Goal: Information Seeking & Learning: Find specific page/section

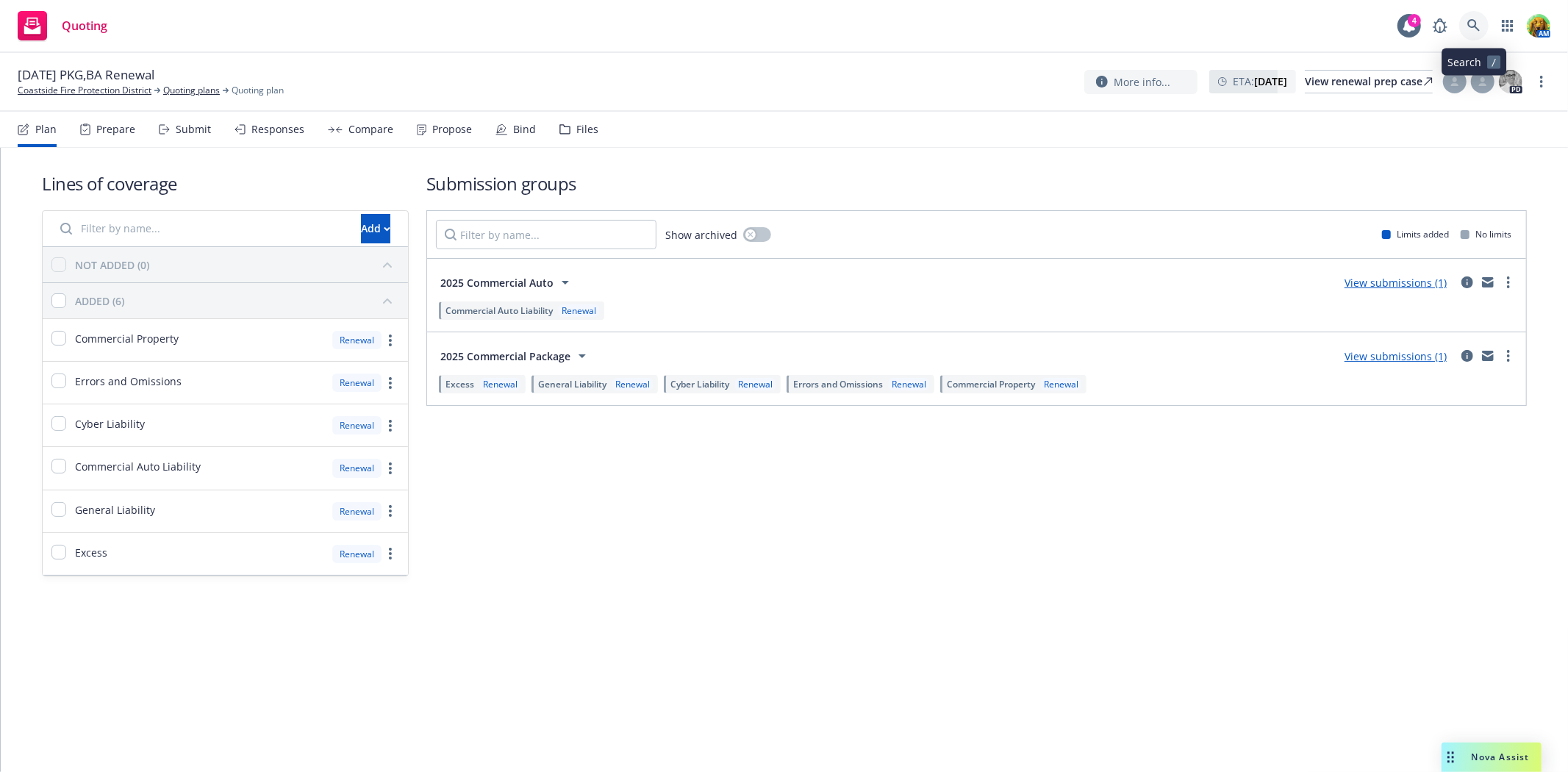
click at [1478, 30] on icon at bounding box center [1473, 25] width 13 height 13
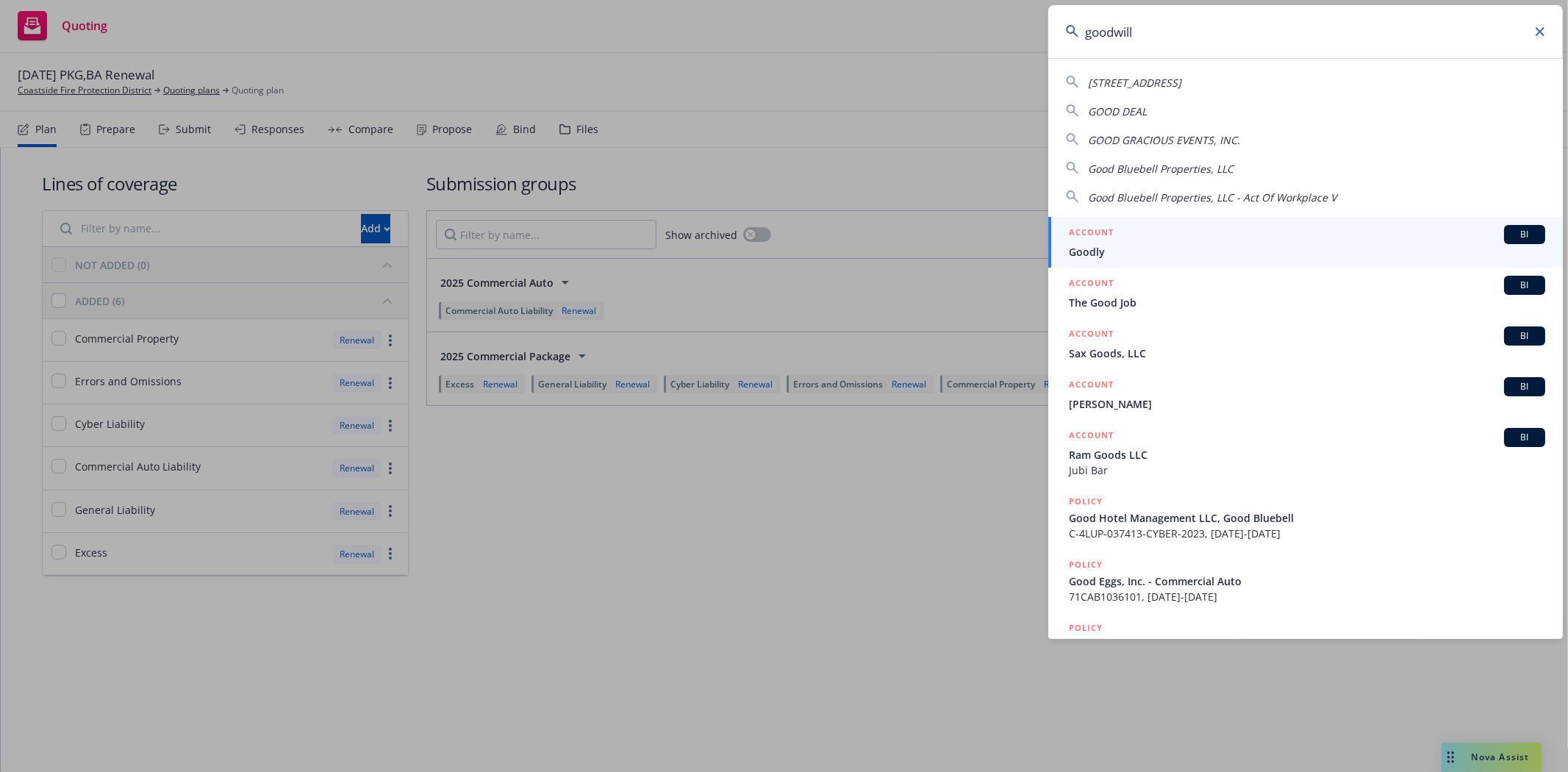
type input "goodwill"
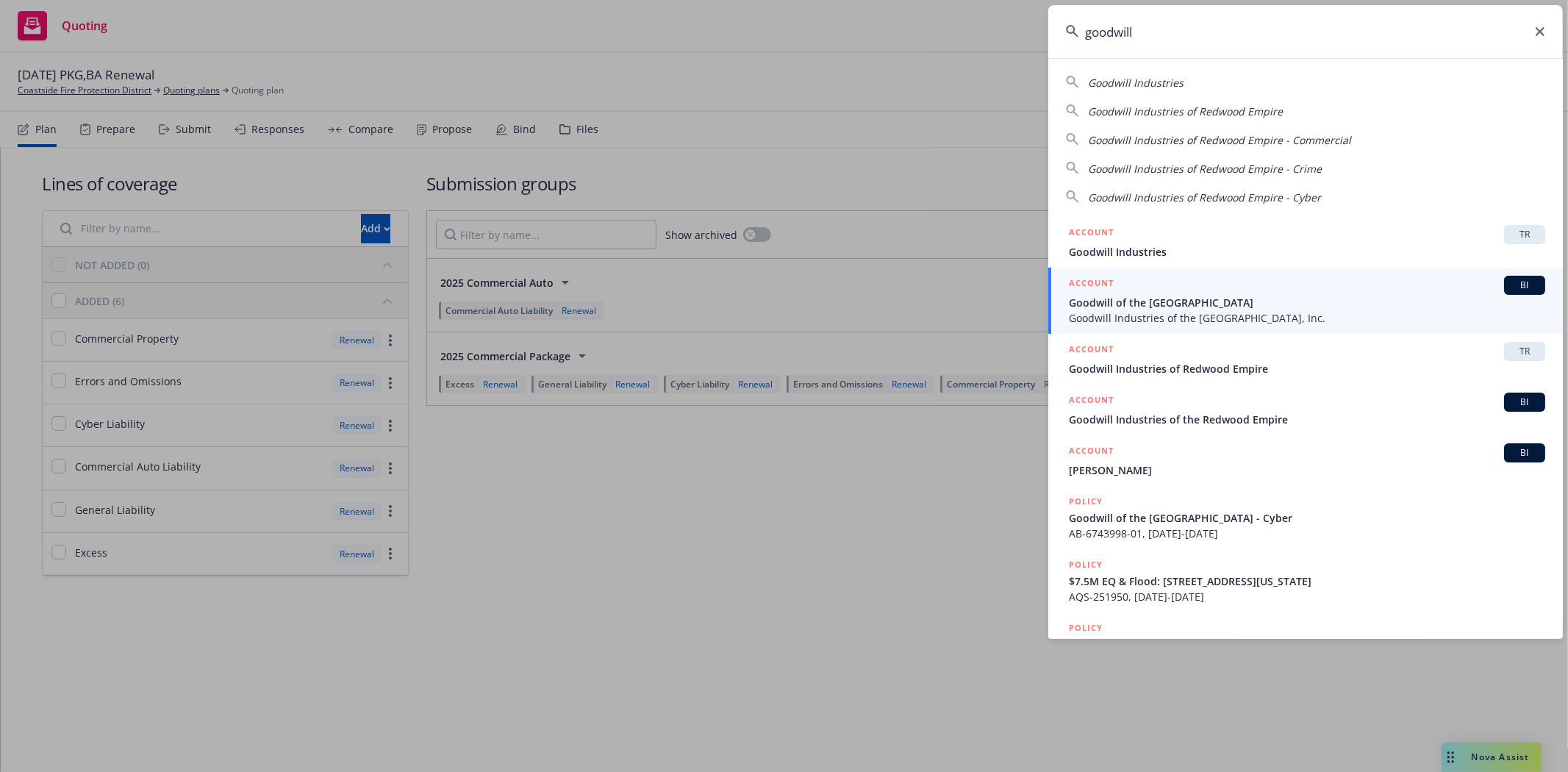
click at [1197, 294] on div "ACCOUNT BI" at bounding box center [1306, 285] width 476 height 19
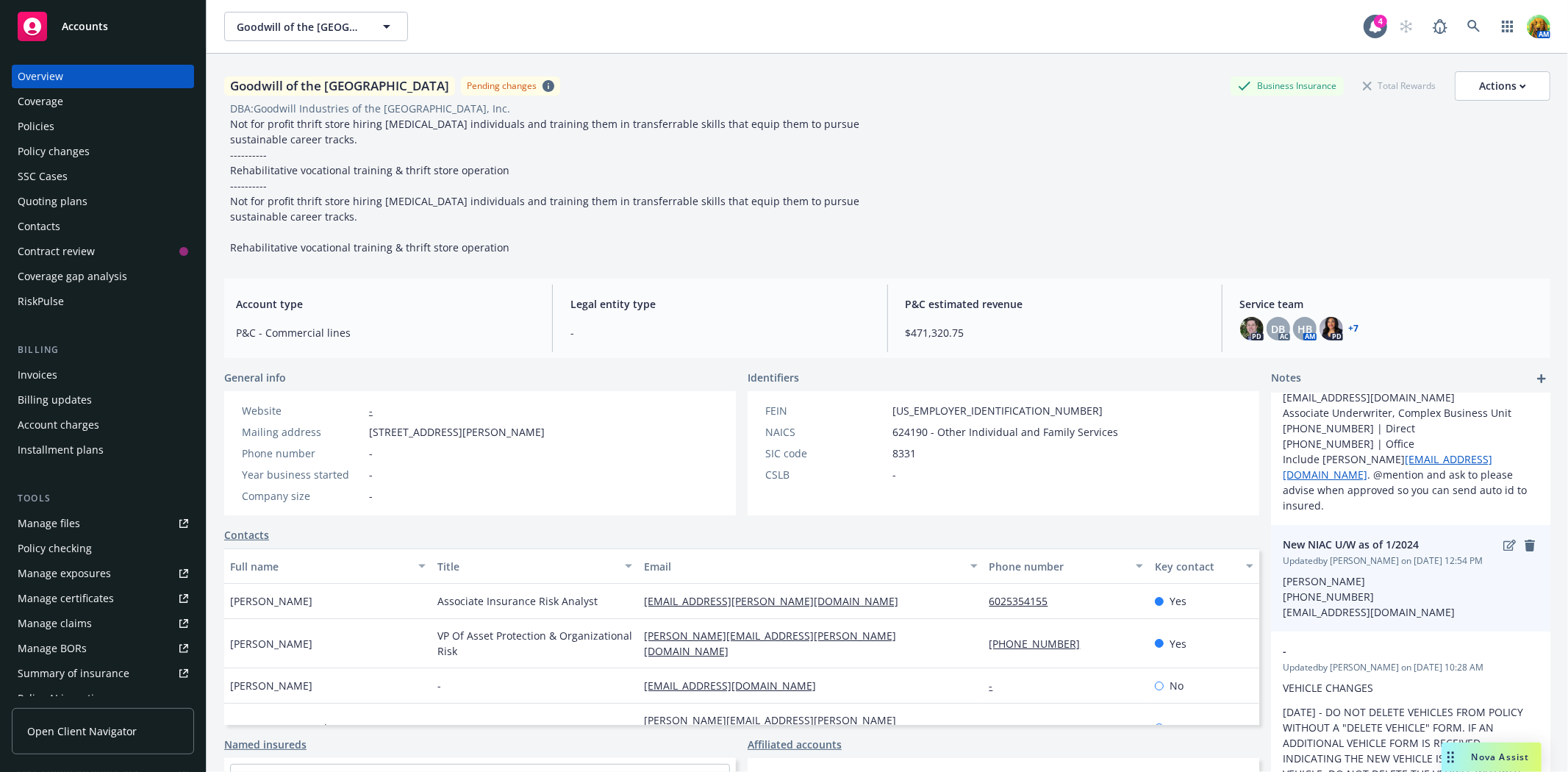
scroll to position [55, 0]
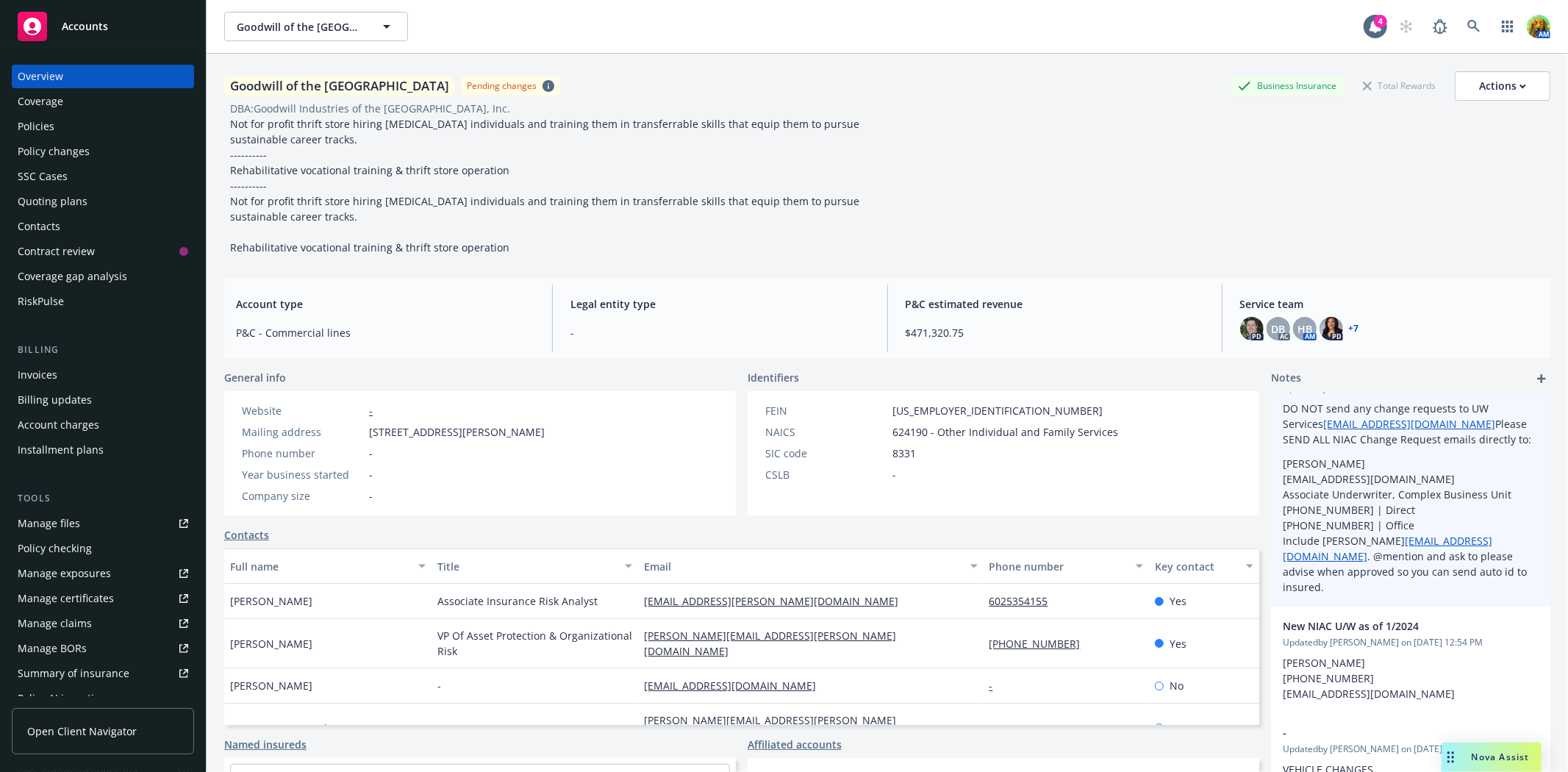
click at [1311, 501] on p "Sharon Lightfoot slightfoot@insurancefornonprofits.org Associate Underwriter, C…" at bounding box center [1410, 526] width 256 height 139
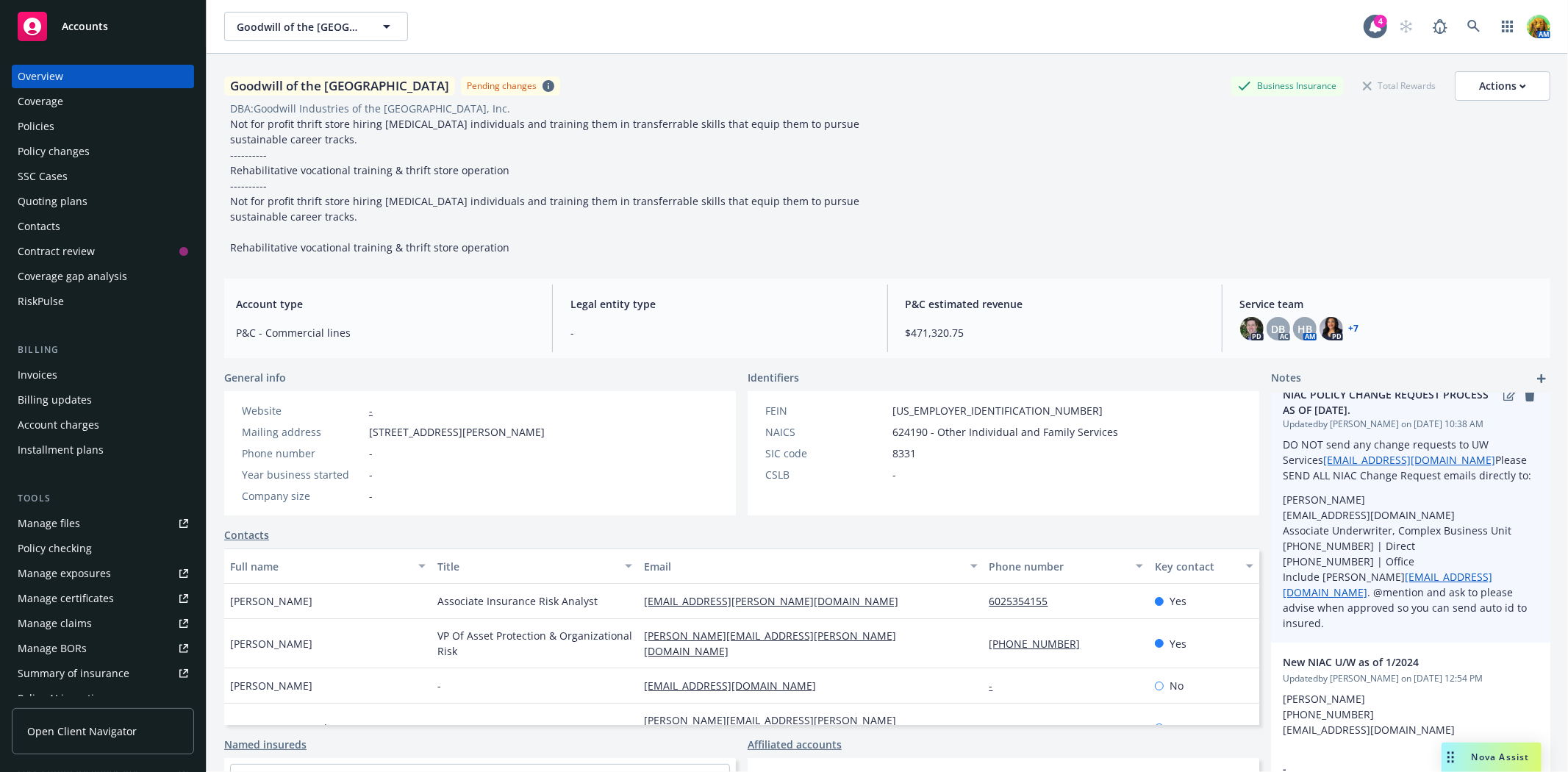
scroll to position [0, 0]
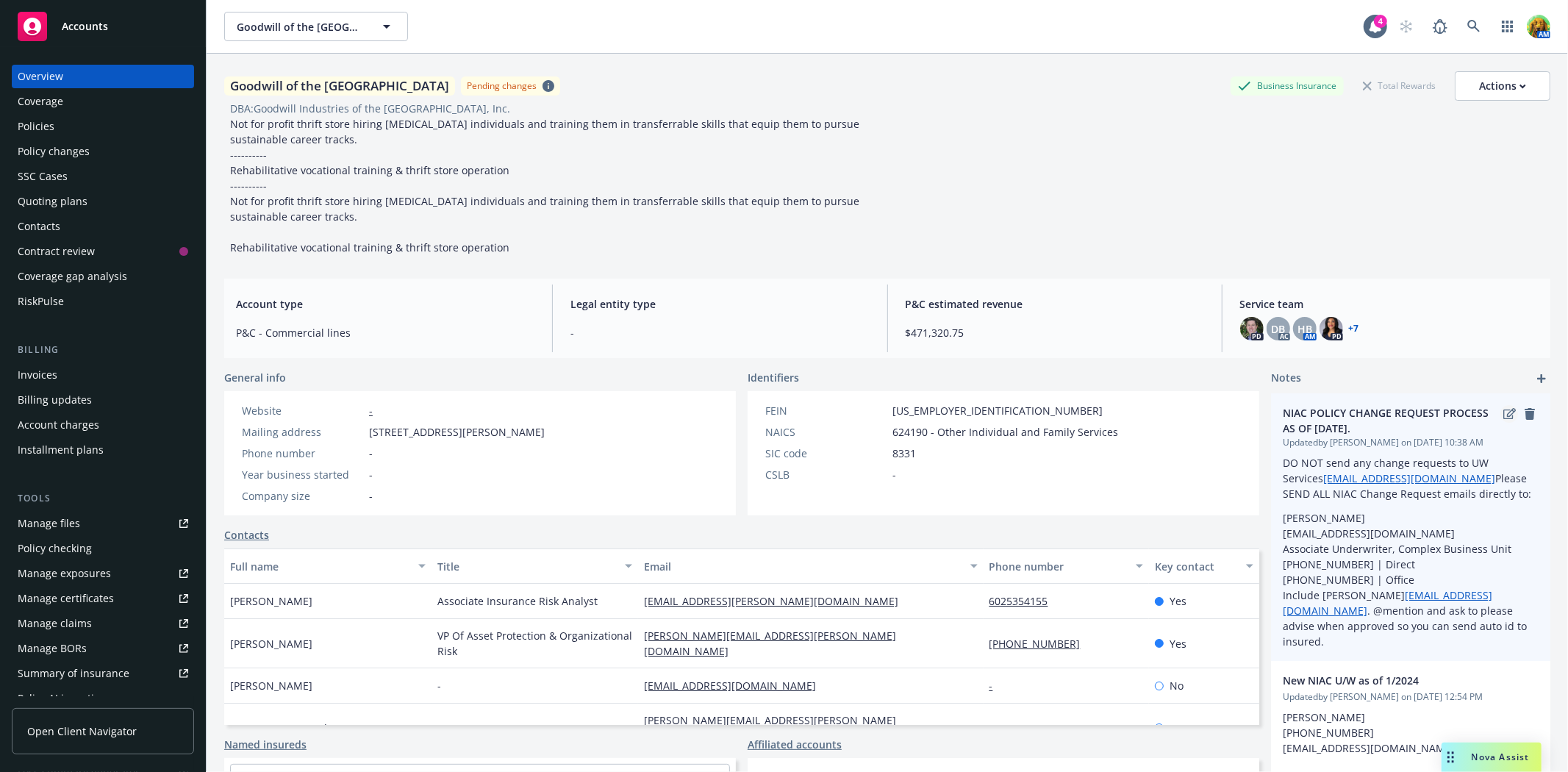
click at [1500, 420] on link "edit" at bounding box center [1509, 414] width 18 height 18
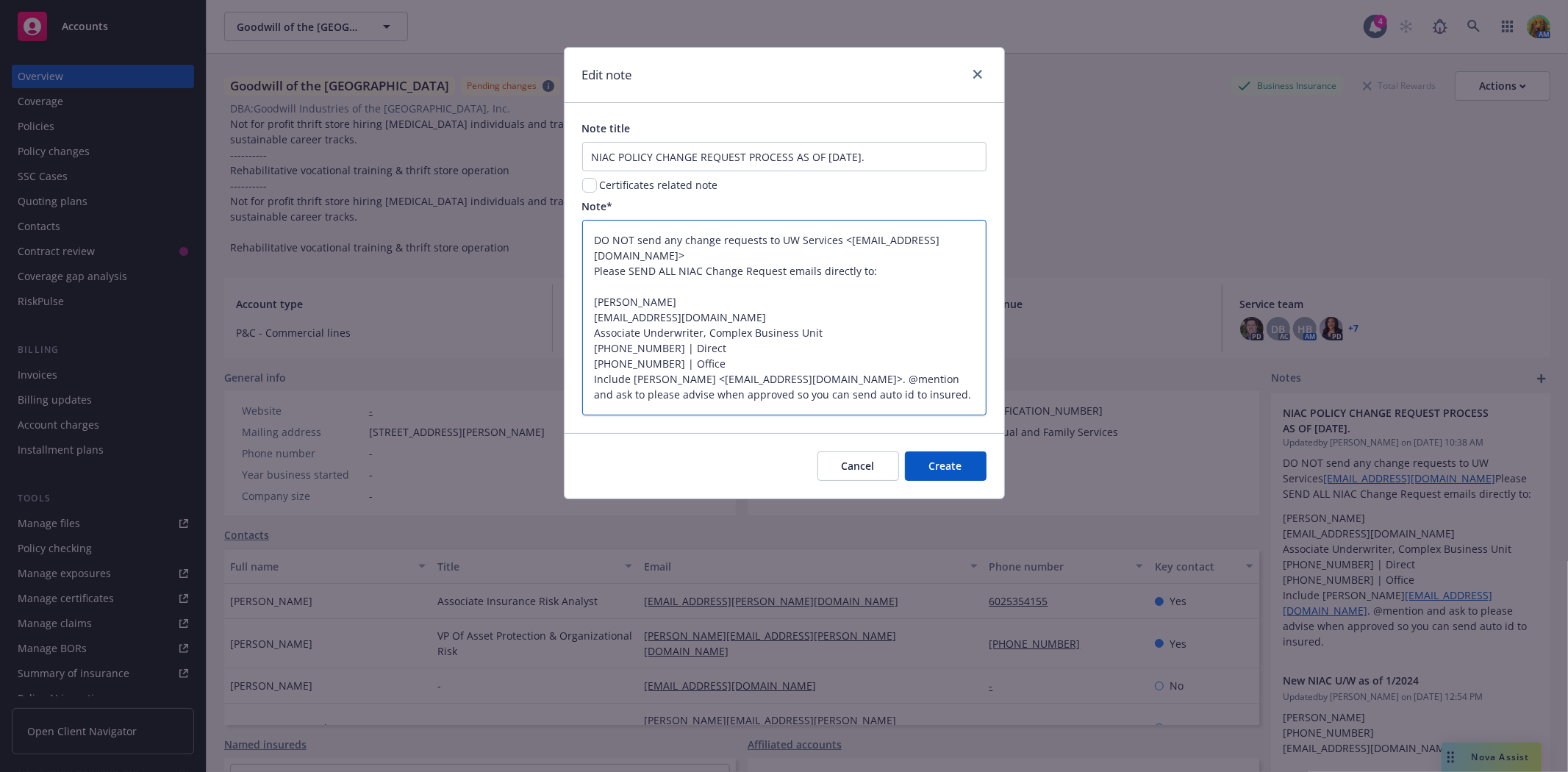
click at [608, 314] on textarea "DO NOT send any change requests to UW Services <uwservices@insurancefornonprofi…" at bounding box center [784, 318] width 404 height 195
drag, startPoint x: 596, startPoint y: 299, endPoint x: 684, endPoint y: 299, distance: 88.0
click at [684, 299] on textarea "DO NOT send any change requests to UW Services <uwservices@insurancefornonprofi…" at bounding box center [784, 318] width 404 height 195
click at [687, 289] on textarea "DO NOT send any change requests to UW Services <uwservices@insurancefornonprofi…" at bounding box center [784, 318] width 404 height 195
click at [870, 271] on textarea "DO NOT send any change requests to UW Services <uwservices@insurancefornonprofi…" at bounding box center [784, 318] width 404 height 195
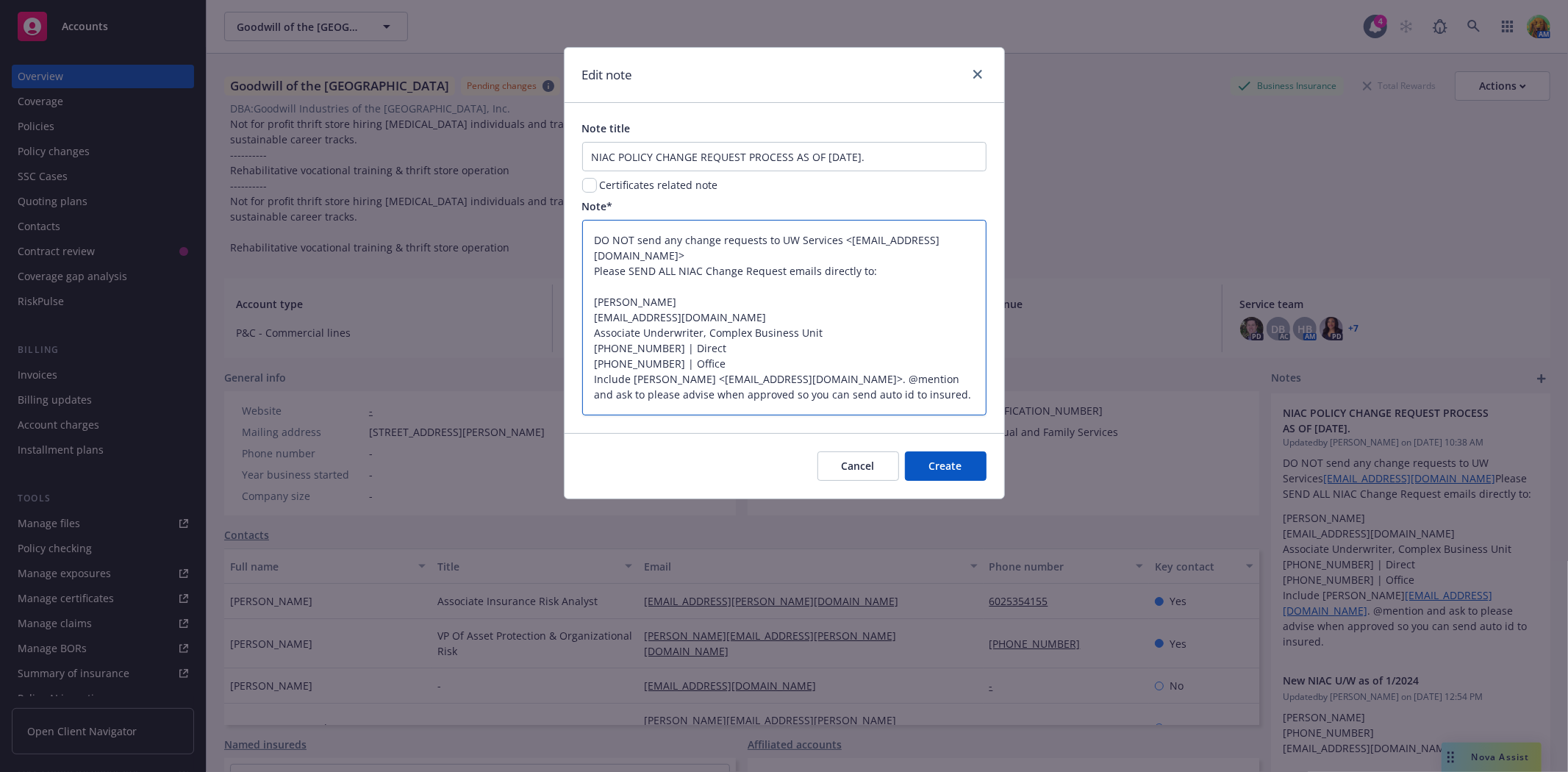
type textarea "x"
type textarea "DO NOT send any change requests to UW Services <uwservices@insurancefornonprofi…"
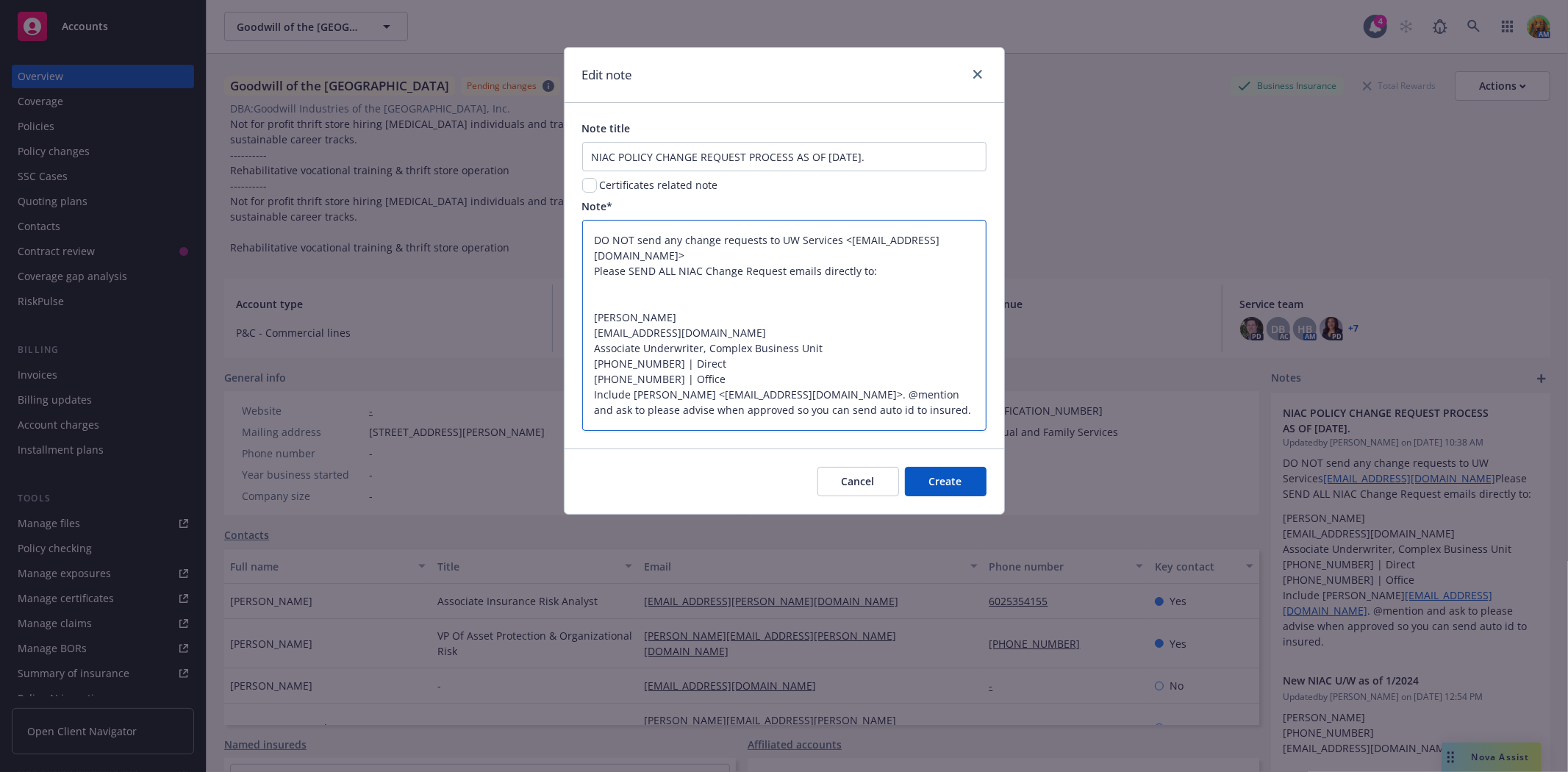
paste textarea "Michele Hevingham"
type textarea "x"
type textarea "DO NOT send any change requests to UW Services <uwservices@insurancefornonprofi…"
click at [592, 288] on textarea "DO NOT send any change requests to UW Services <uwservices@insurancefornonprofi…" at bounding box center [784, 325] width 404 height 210
type textarea "x"
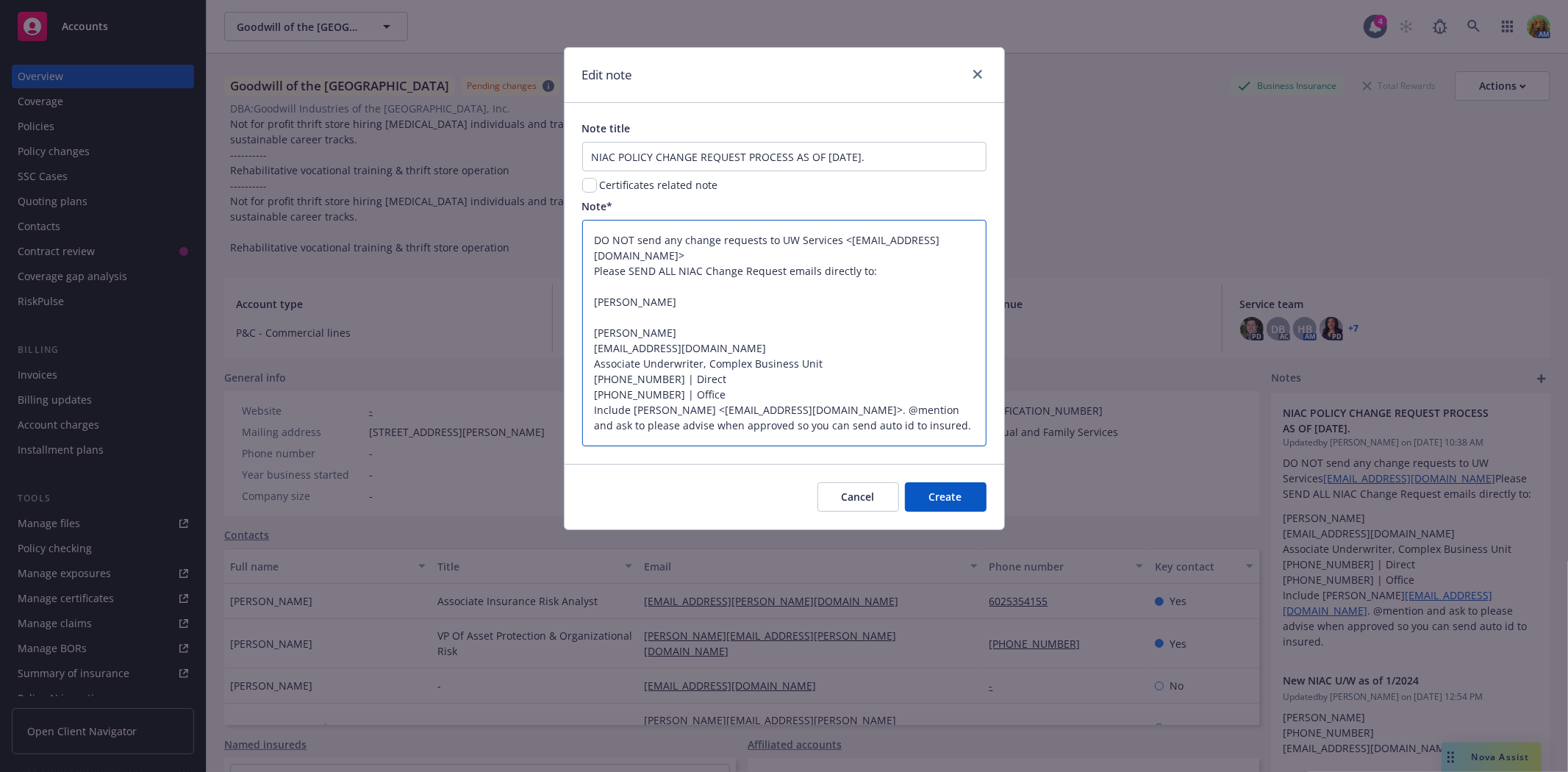
type textarea "DO NOT send any change requests to UW Services <uwservices@insurancefornonprofi…"
click at [607, 315] on textarea "DO NOT send any change requests to UW Services <uwservices@insurancefornonprofi…" at bounding box center [784, 333] width 404 height 226
paste textarea "She can review and advise if acceptable for me to endorse, or let you know if s…"
type textarea "x"
type textarea "DO NOT send any change requests to UW Services <uwservices@insurancefornonprofi…"
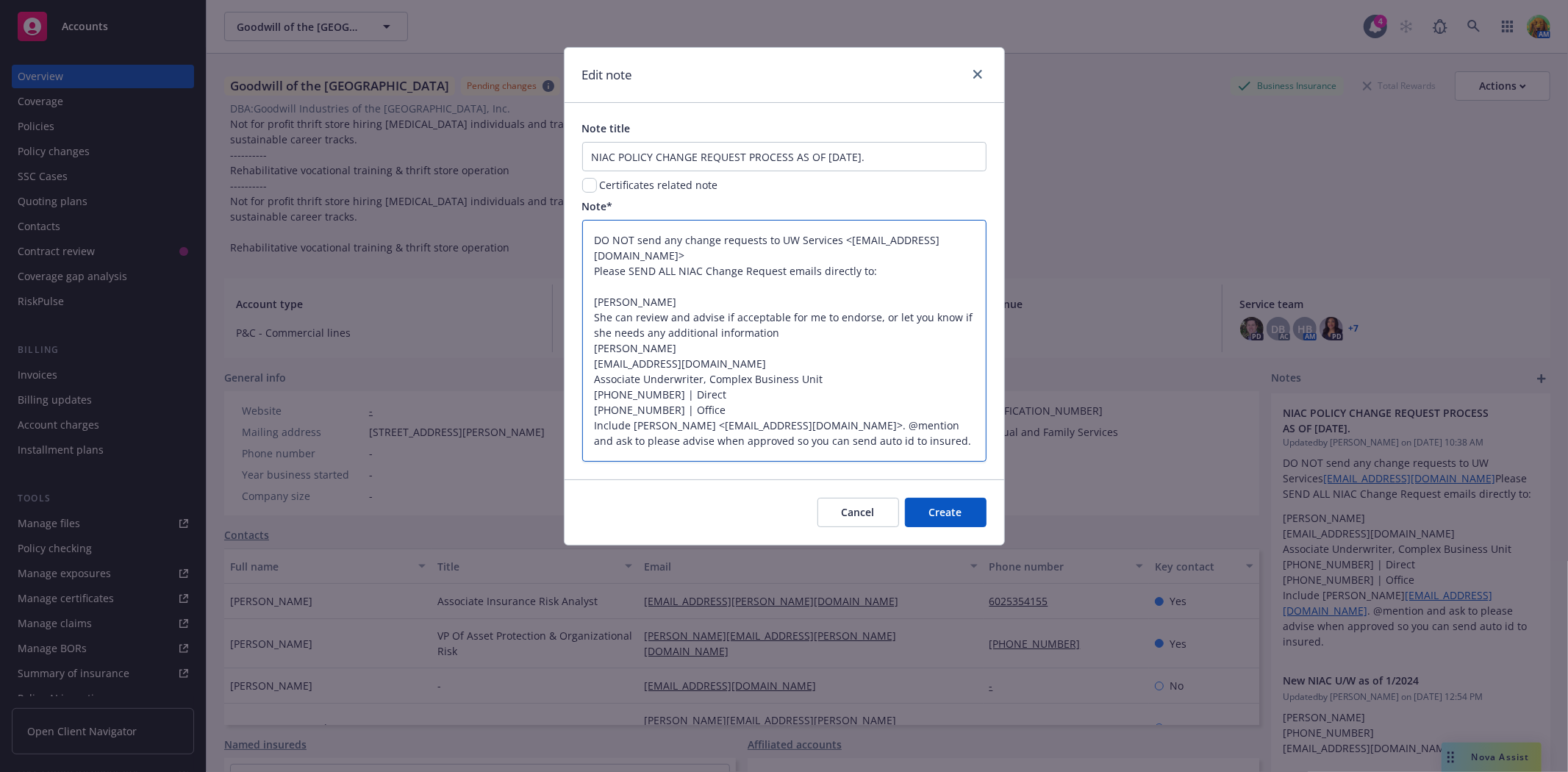
drag, startPoint x: 593, startPoint y: 312, endPoint x: 628, endPoint y: 311, distance: 35.0
click at [628, 311] on textarea "DO NOT send any change requests to UW Services <uwservices@insurancefornonprofi…" at bounding box center [784, 341] width 404 height 241
type textarea "x"
type textarea "DO NOT send any change requests to UW Services <uwservices@insurancefornonprofi…"
type textarea "x"
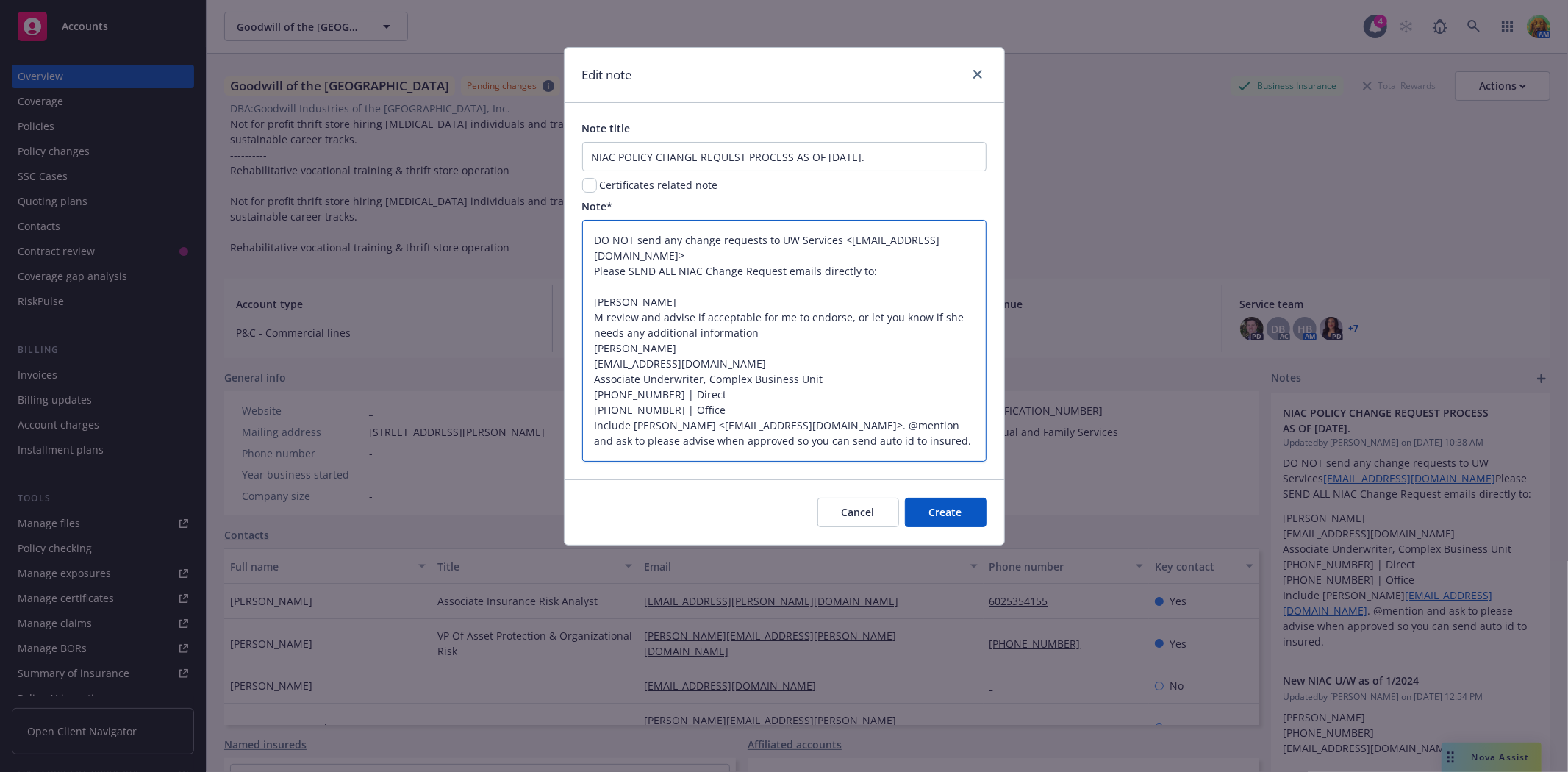
type textarea "DO NOT send any change requests to UW Services <uwservices@insurancefornonprofi…"
type textarea "x"
type textarea "DO NOT send any change requests to UW Services <uwservices@insurancefornonprofi…"
type textarea "x"
type textarea "DO NOT send any change requests to UW Services <uwservices@insurancefornonprofi…"
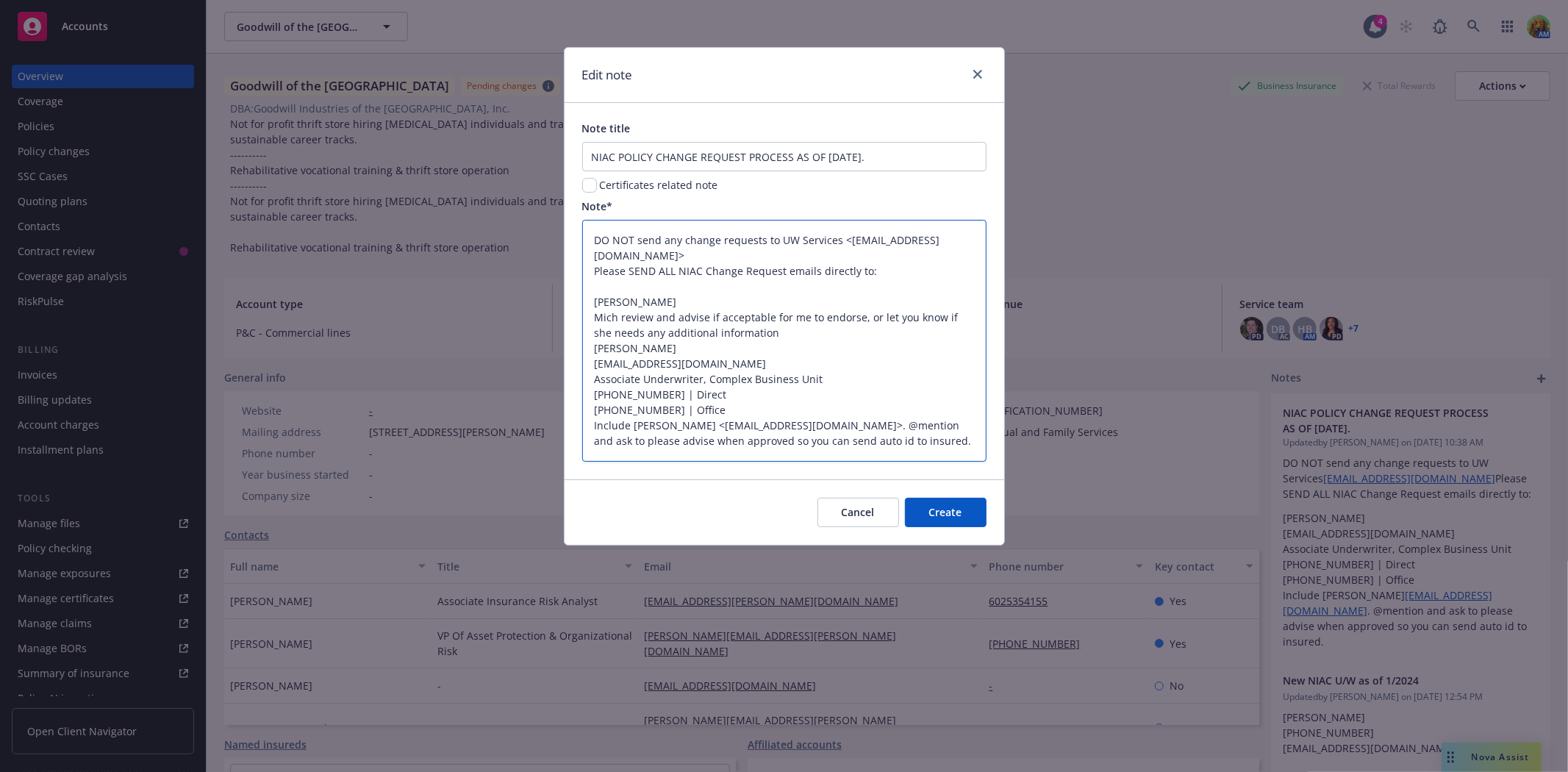
type textarea "x"
type textarea "DO NOT send any change requests to UW Services <uwservices@insurancefornonprofi…"
type textarea "x"
type textarea "DO NOT send any change requests to UW Services <uwservices@insurancefornonprofi…"
type textarea "x"
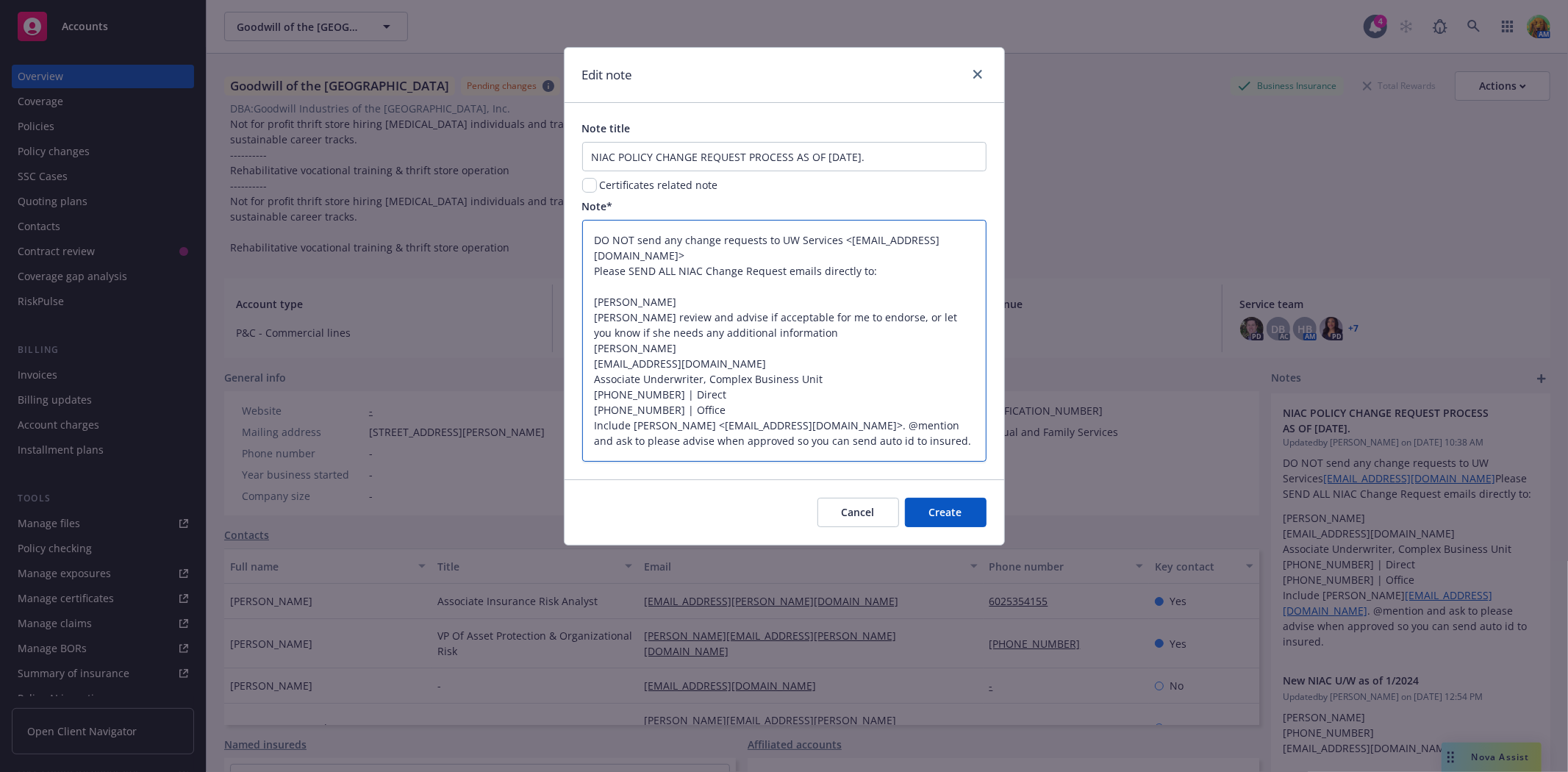
type textarea "DO NOT send any change requests to UW Services <uwservices@insurancefornonprofi…"
type textarea "x"
type textarea "DO NOT send any change requests to UW Services <uwservices@insurancefornonprofi…"
type textarea "x"
type textarea "DO NOT send any change requests to UW Services <uwservices@insurancefornonprofi…"
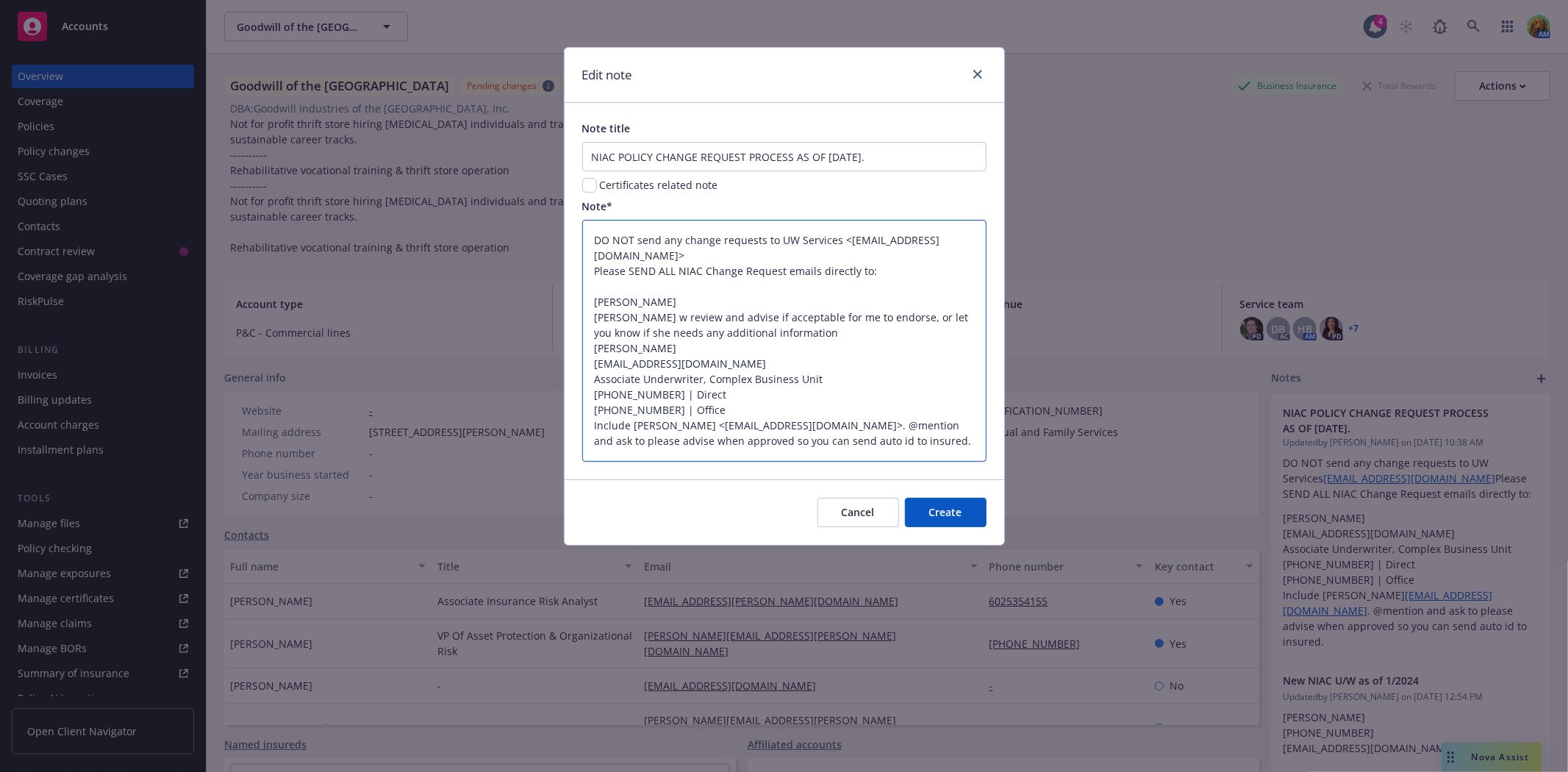
type textarea "x"
type textarea "DO NOT send any change requests to UW Services <uwservices@insurancefornonprofi…"
type textarea "x"
type textarea "DO NOT send any change requests to UW Services <uwservices@insurancefornonprofi…"
type textarea "x"
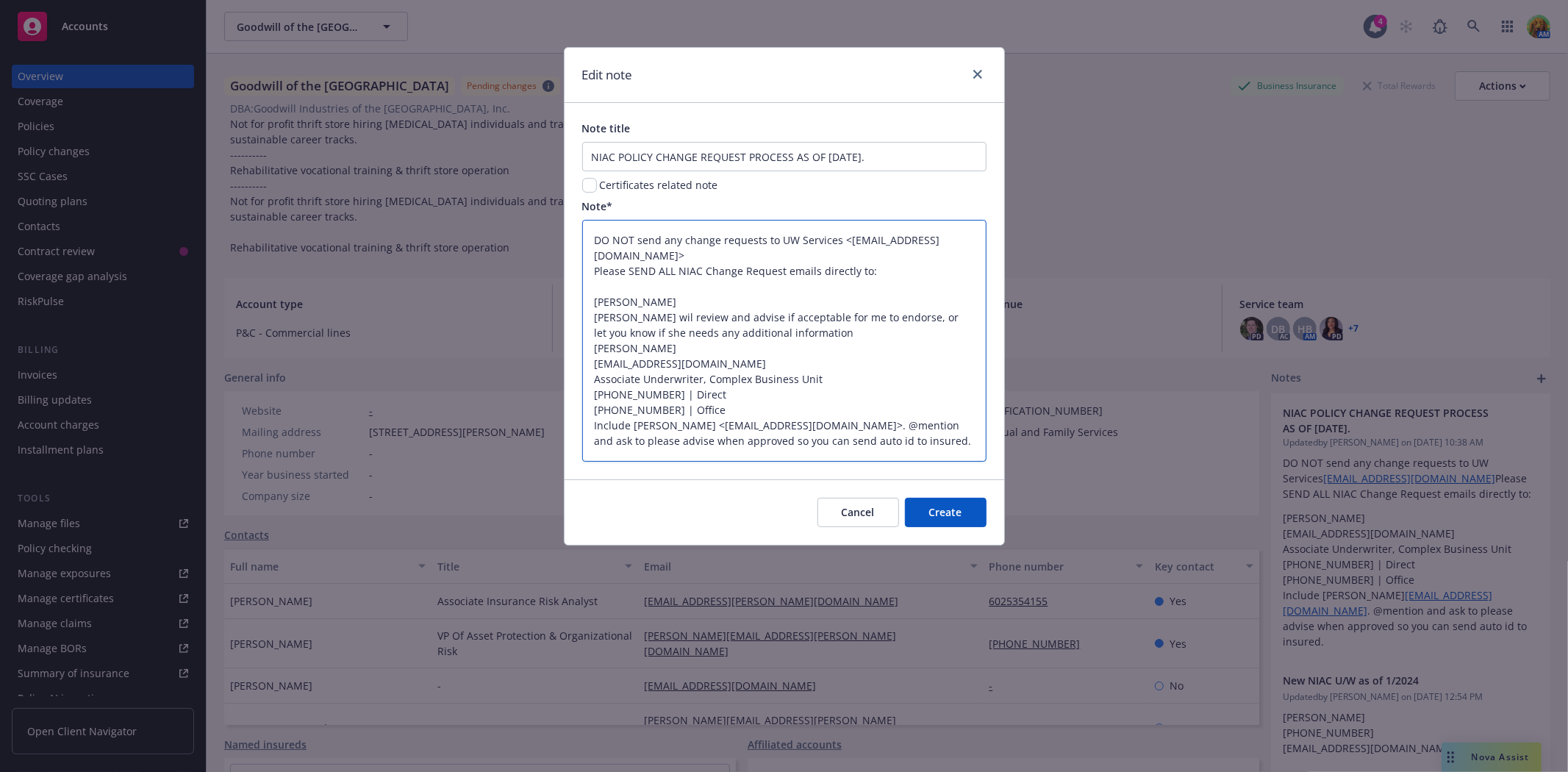
type textarea "DO NOT send any change requests to UW Services <uwservices@insurancefornonprofi…"
click at [743, 314] on textarea "DO NOT send any change requests to UW Services <uwservices@insurancefornonprofi…" at bounding box center [784, 341] width 404 height 241
click at [740, 314] on textarea "DO NOT send any change requests to UW Services <uwservices@insurancefornonprofi…" at bounding box center [784, 341] width 404 height 241
type textarea "x"
type textarea "DO NOT send any change requests to UW Services <uwservices@insurancefornonprofi…"
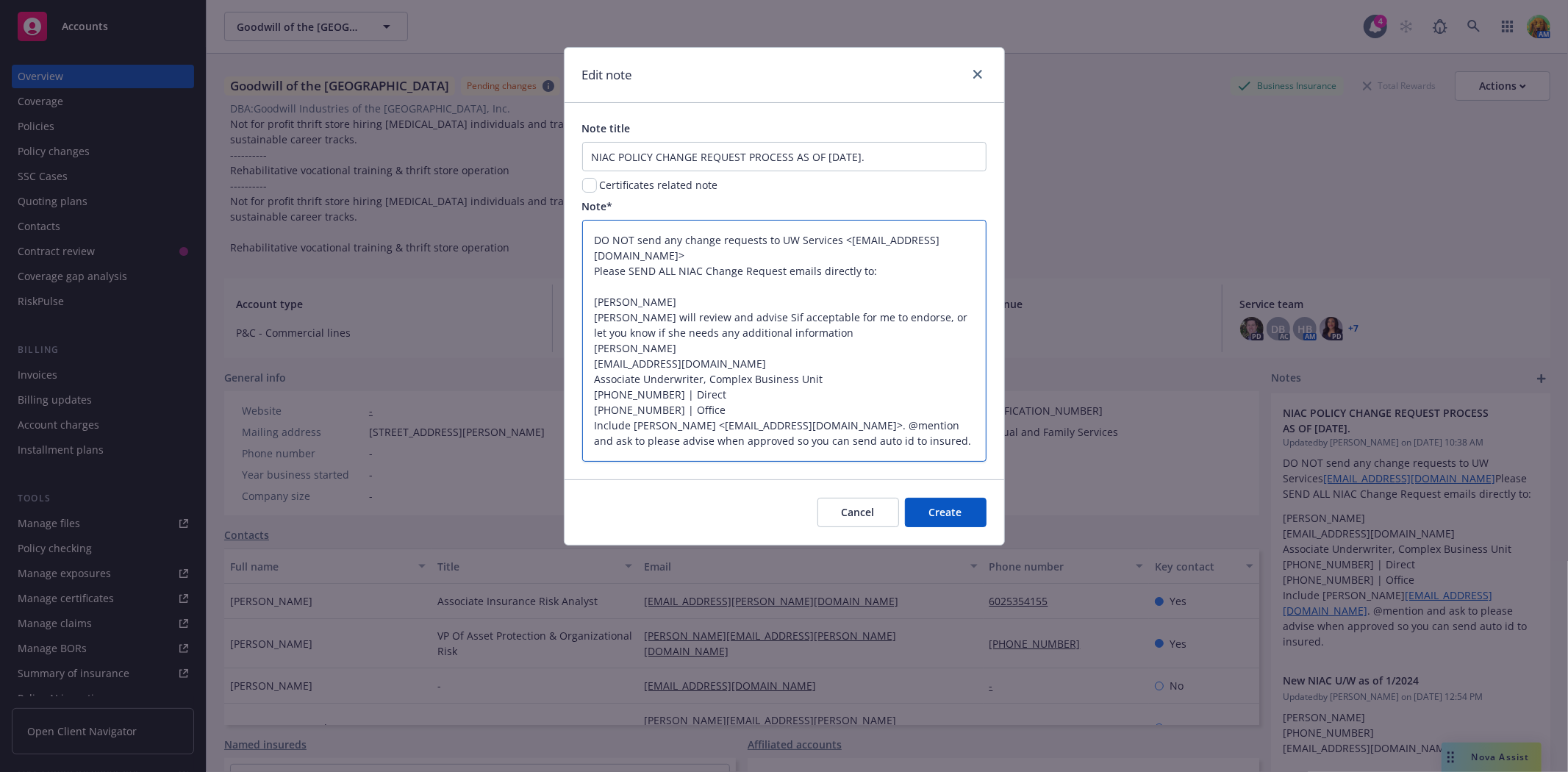
type textarea "x"
type textarea "DO NOT send any change requests to UW Services <uwservices@insurancefornonprofi…"
type textarea "x"
type textarea "DO NOT send any change requests to UW Services <uwservices@insurancefornonprofi…"
type textarea "x"
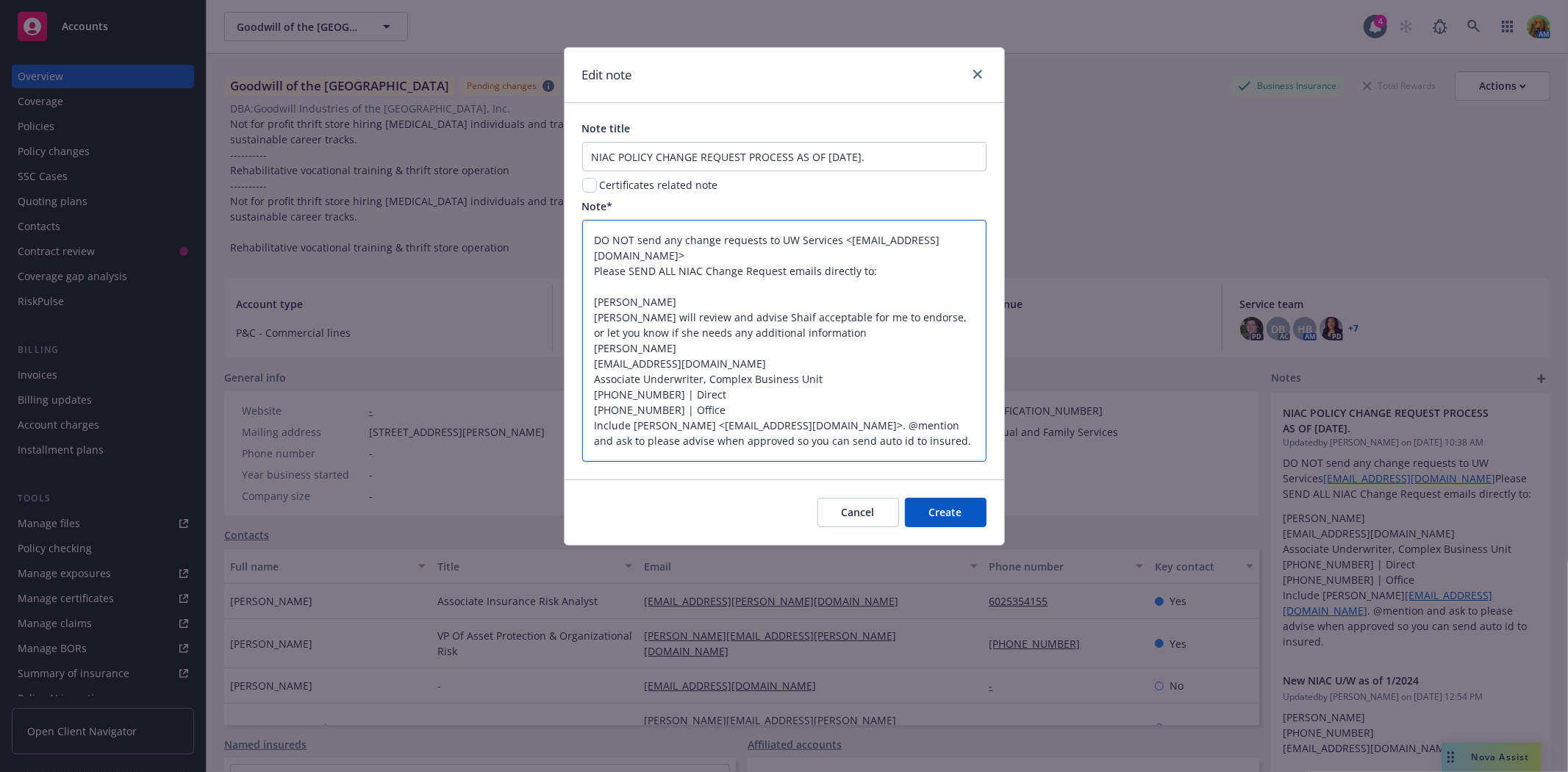
type textarea "DO NOT send any change requests to UW Services <uwservices@insurancefornonprofi…"
type textarea "x"
type textarea "DO NOT send any change requests to UW Services <uwservices@insurancefornonprofi…"
type textarea "x"
type textarea "DO NOT send any change requests to UW Services <uwservices@insurancefornonprofi…"
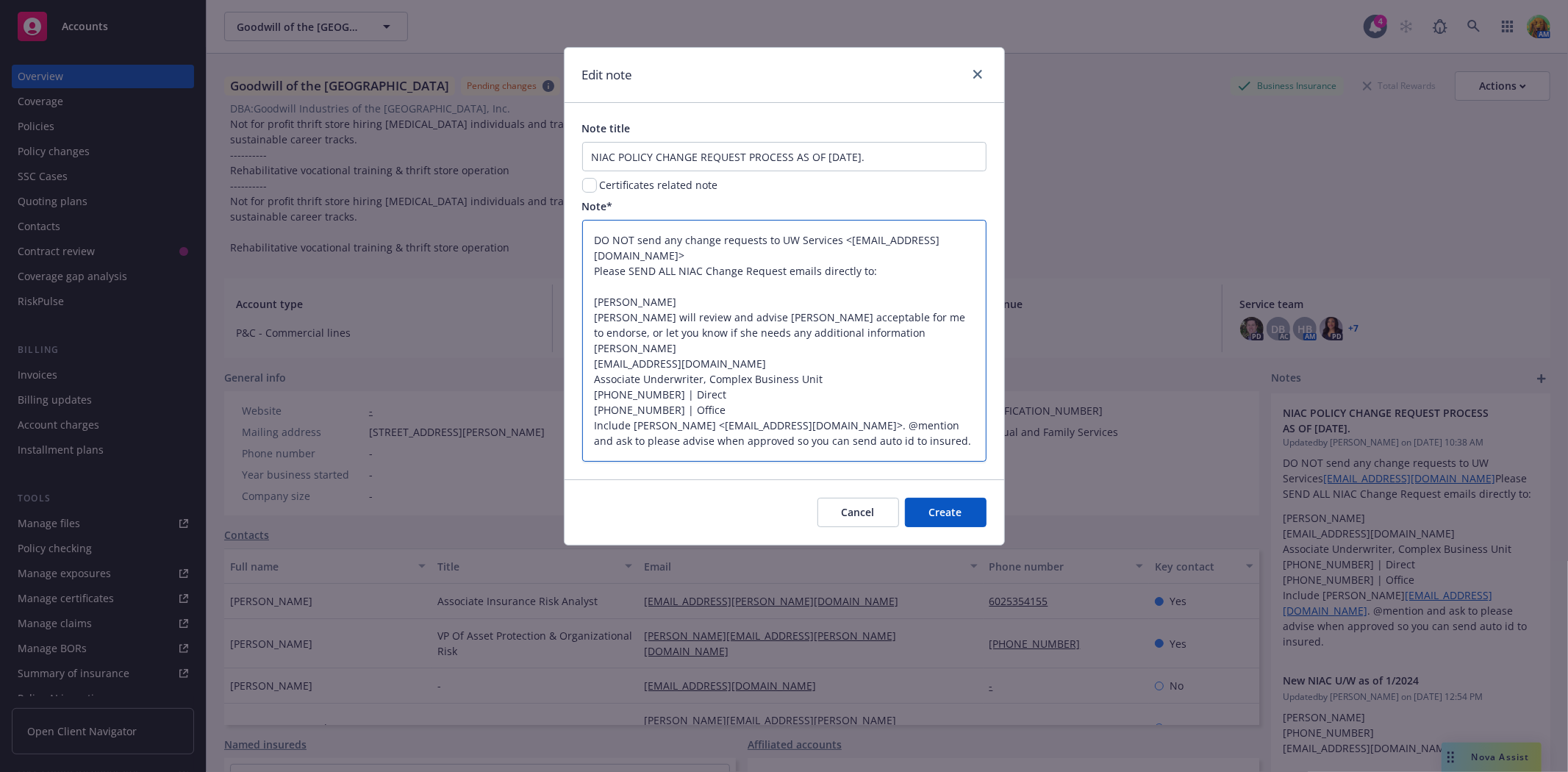
type textarea "x"
type textarea "DO NOT send any change requests to UW Services <uwservices@insurancefornonprofi…"
drag, startPoint x: 858, startPoint y: 319, endPoint x: 875, endPoint y: 318, distance: 17.0
click at [875, 318] on textarea "DO NOT send any change requests to UW Services <uwservices@insurancefornonprofi…" at bounding box center [784, 341] width 404 height 241
type textarea "x"
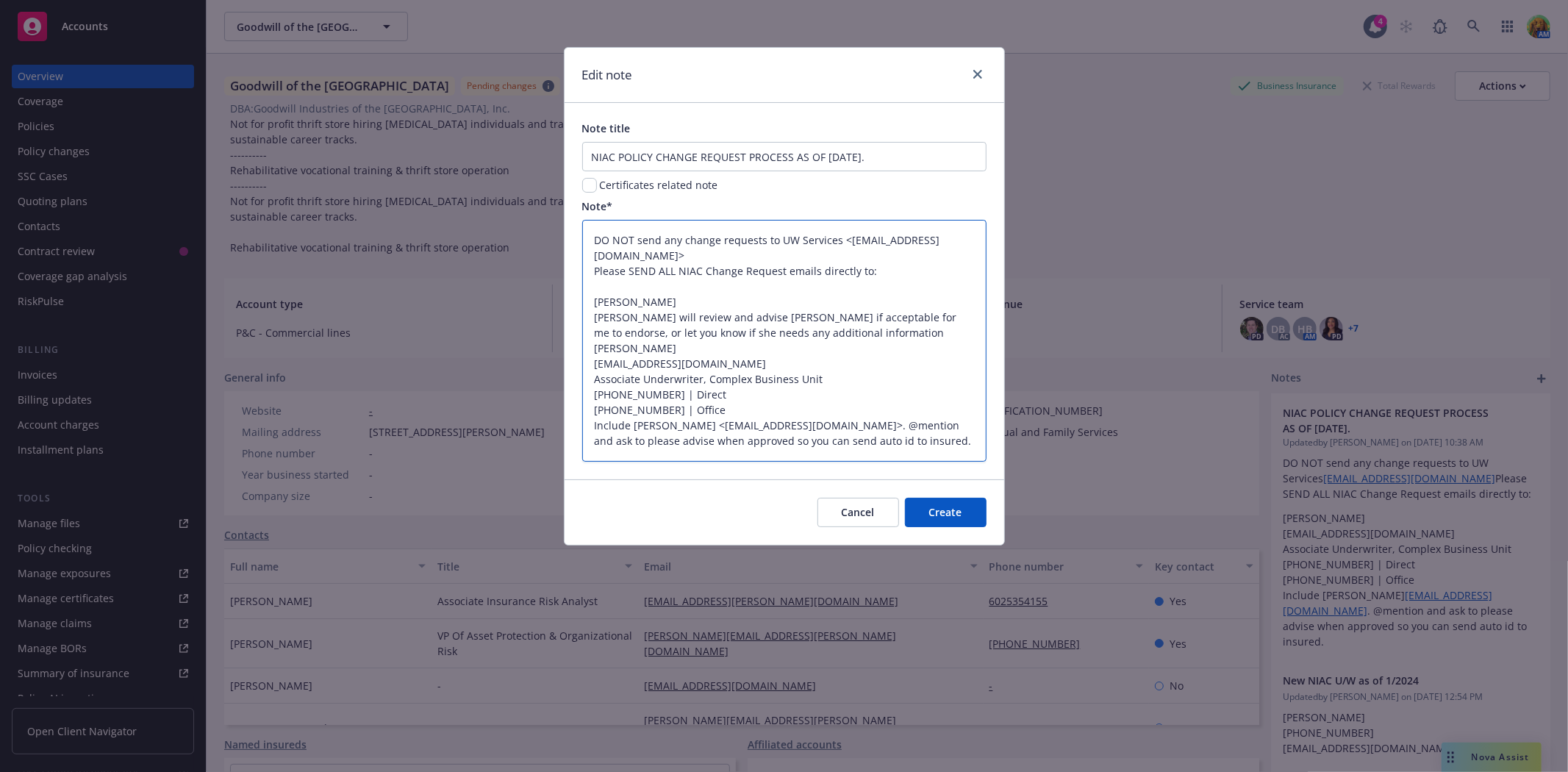
type textarea "DO NOT send any change requests to UW Services <uwservices@insurancefornonprofi…"
drag, startPoint x: 928, startPoint y: 319, endPoint x: 619, endPoint y: 335, distance: 309.4
click at [619, 335] on textarea "DO NOT send any change requests to UW Services <uwservices@insurancefornonprofi…" at bounding box center [784, 341] width 404 height 241
type textarea "x"
type textarea "DO NOT send any change requests to UW Services <uwservices@insurancefornonprofi…"
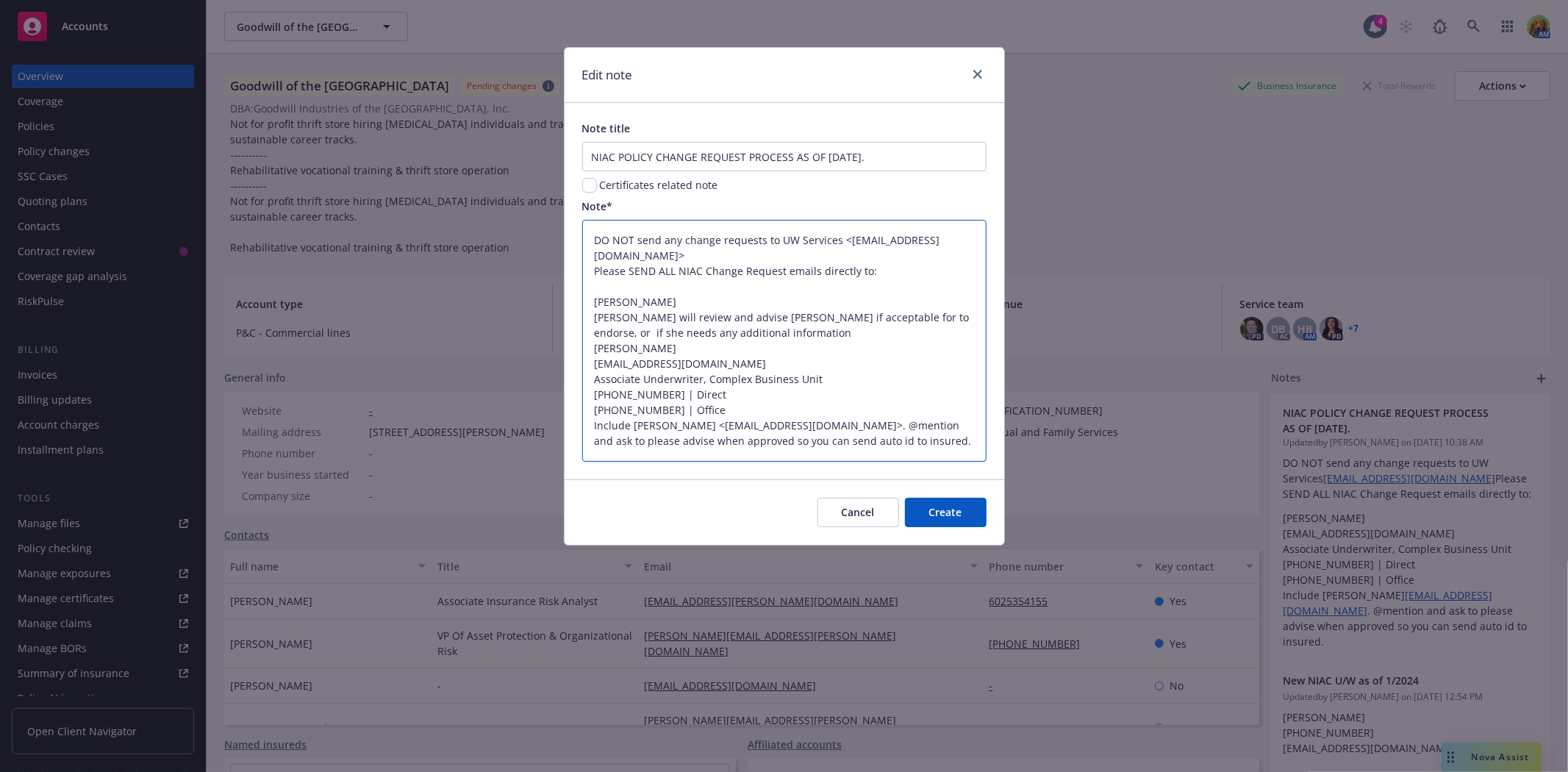
click at [756, 328] on textarea "DO NOT send any change requests to UW Services <uwservices@insurancefornonprofi…" at bounding box center [784, 341] width 404 height 241
type textarea "x"
type textarea "DO NOT send any change requests to UW Services <uwservices@insurancefornonprofi…"
type textarea "x"
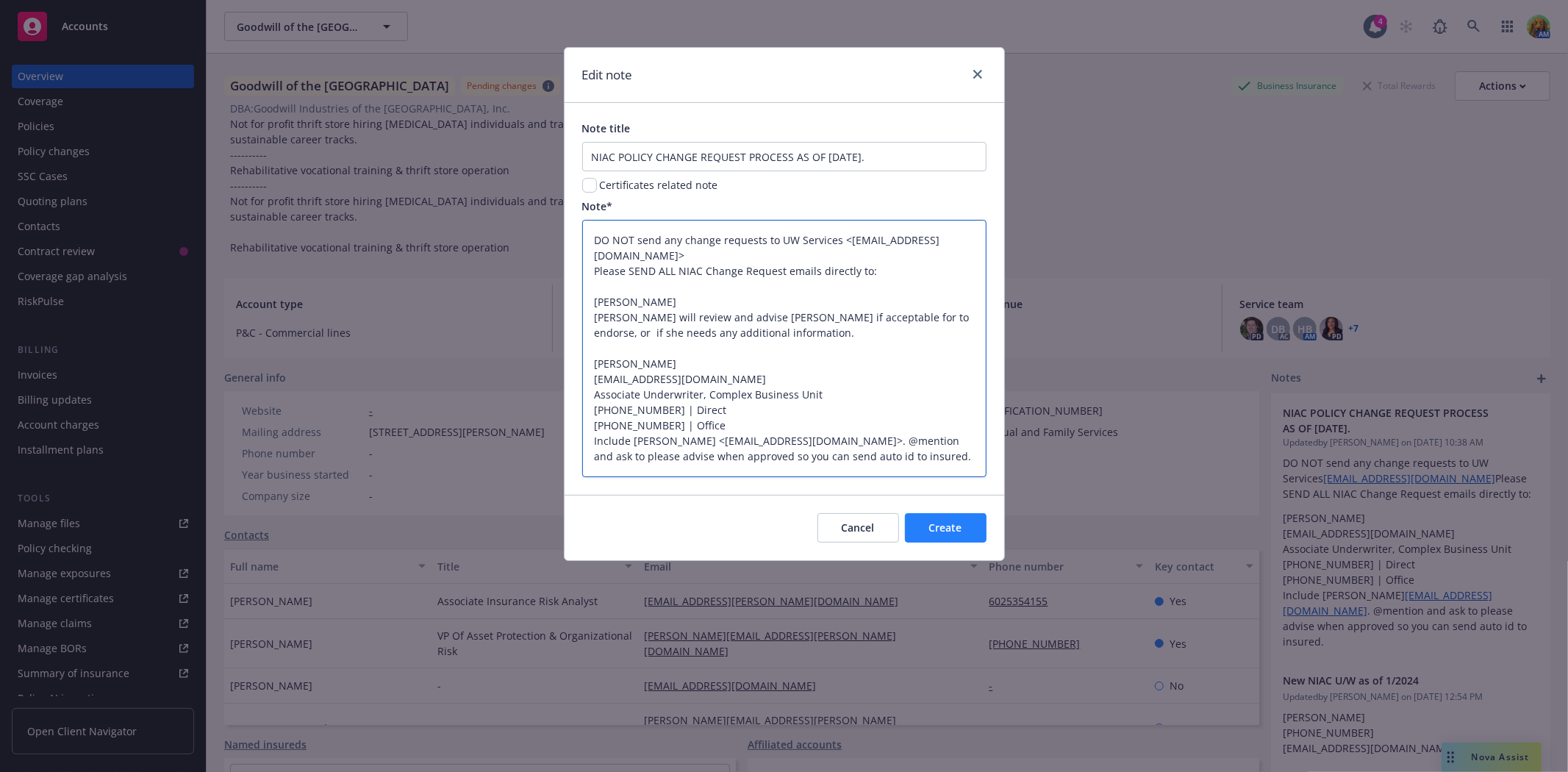
type textarea "DO NOT send any change requests to UW Services <uwservices@insurancefornonprofi…"
click at [919, 527] on button "Create" at bounding box center [946, 528] width 82 height 30
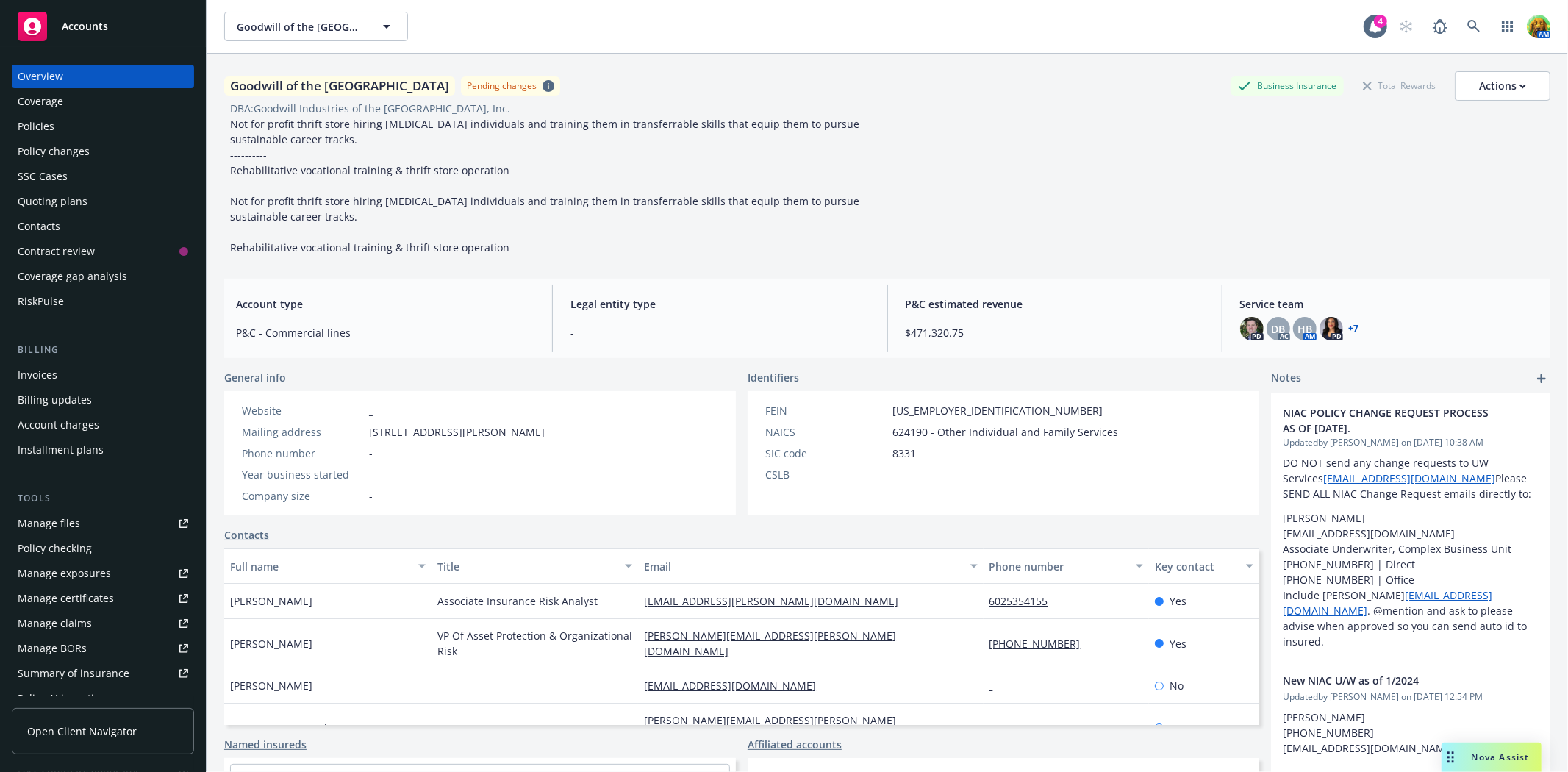
click at [68, 133] on div "Policies" at bounding box center [103, 127] width 170 height 24
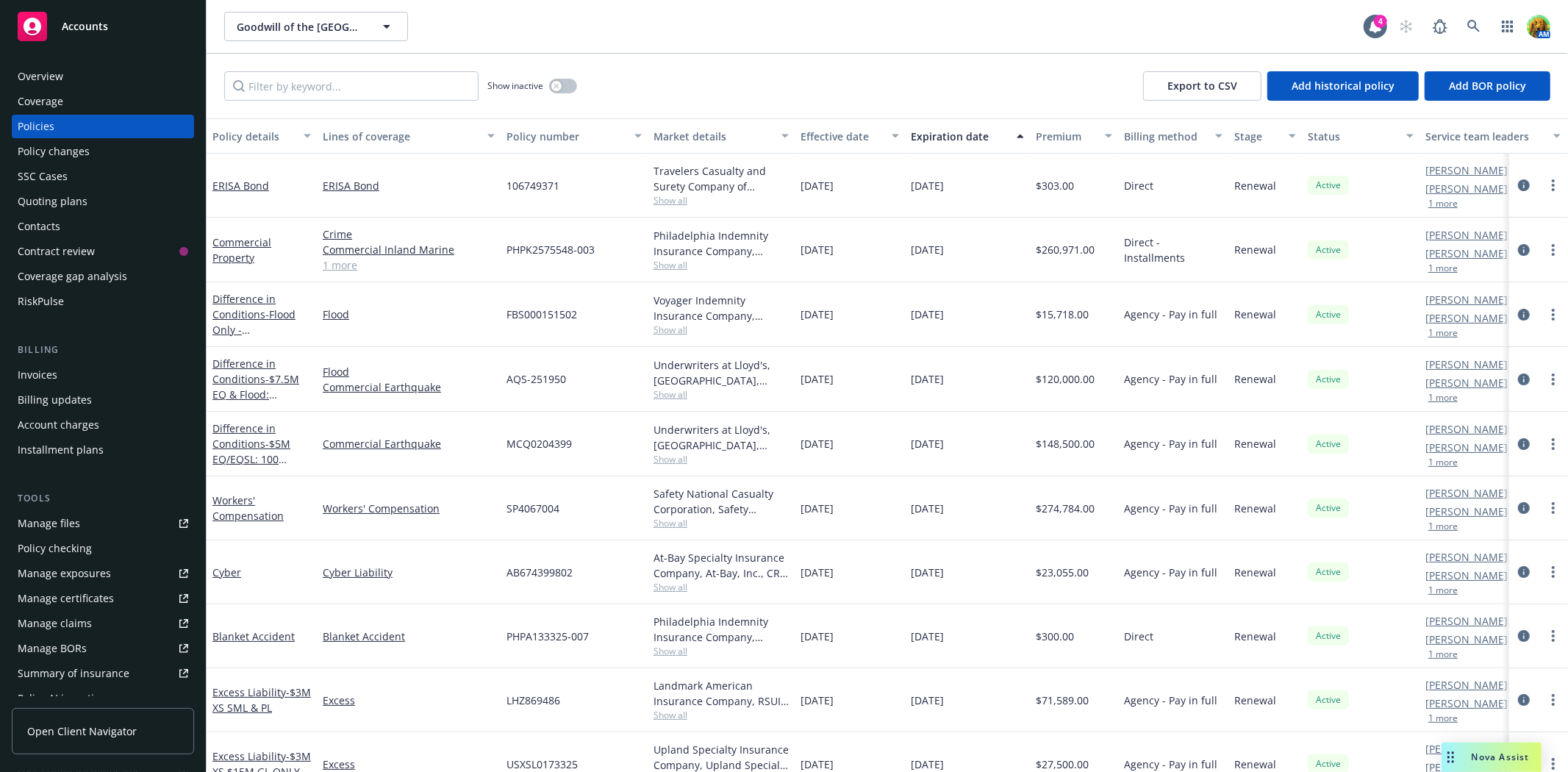
click at [67, 147] on div "Policy changes" at bounding box center [54, 151] width 72 height 24
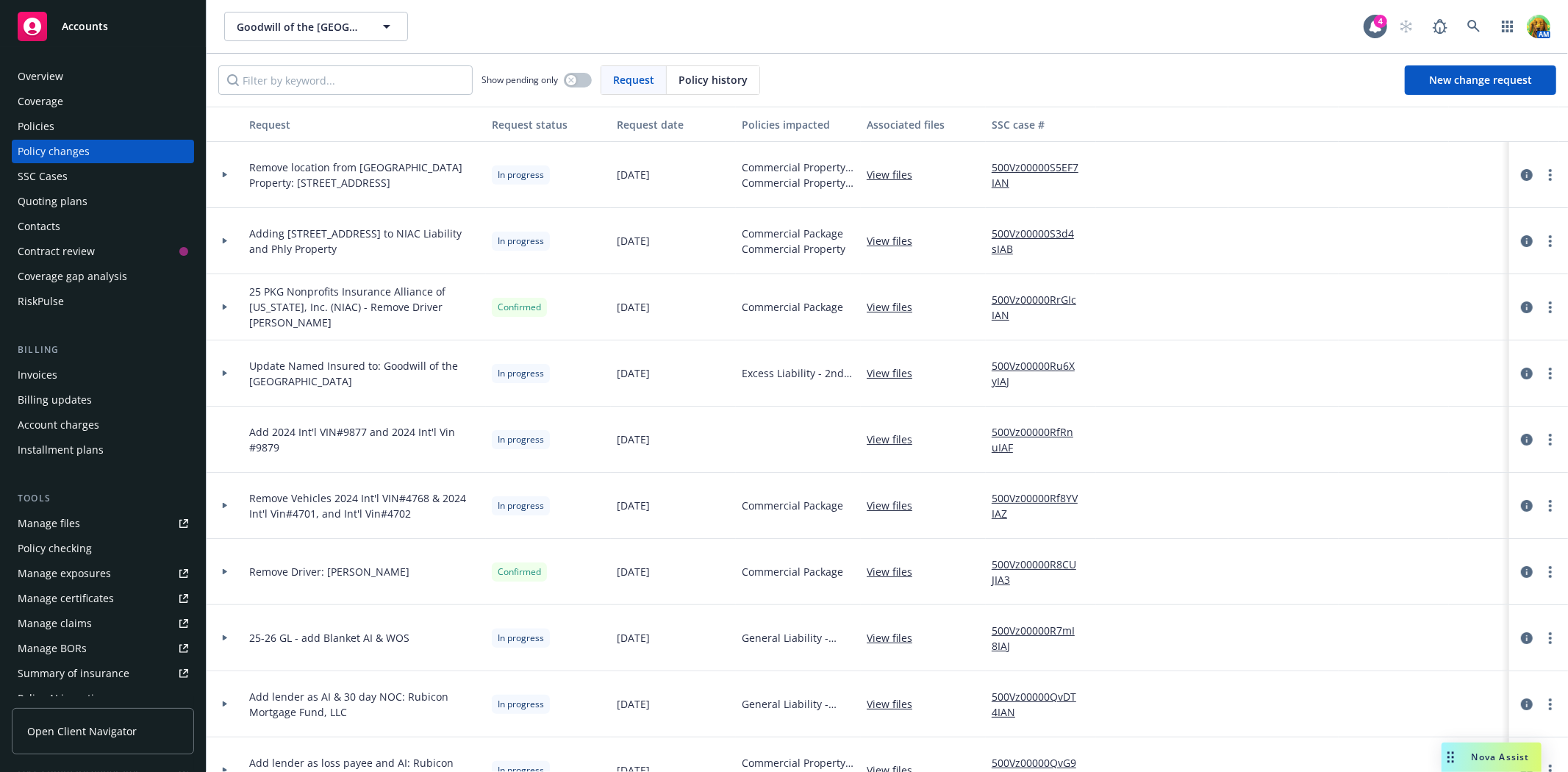
click at [883, 434] on link "View files" at bounding box center [895, 439] width 58 height 16
click at [93, 77] on div "Overview" at bounding box center [103, 77] width 170 height 24
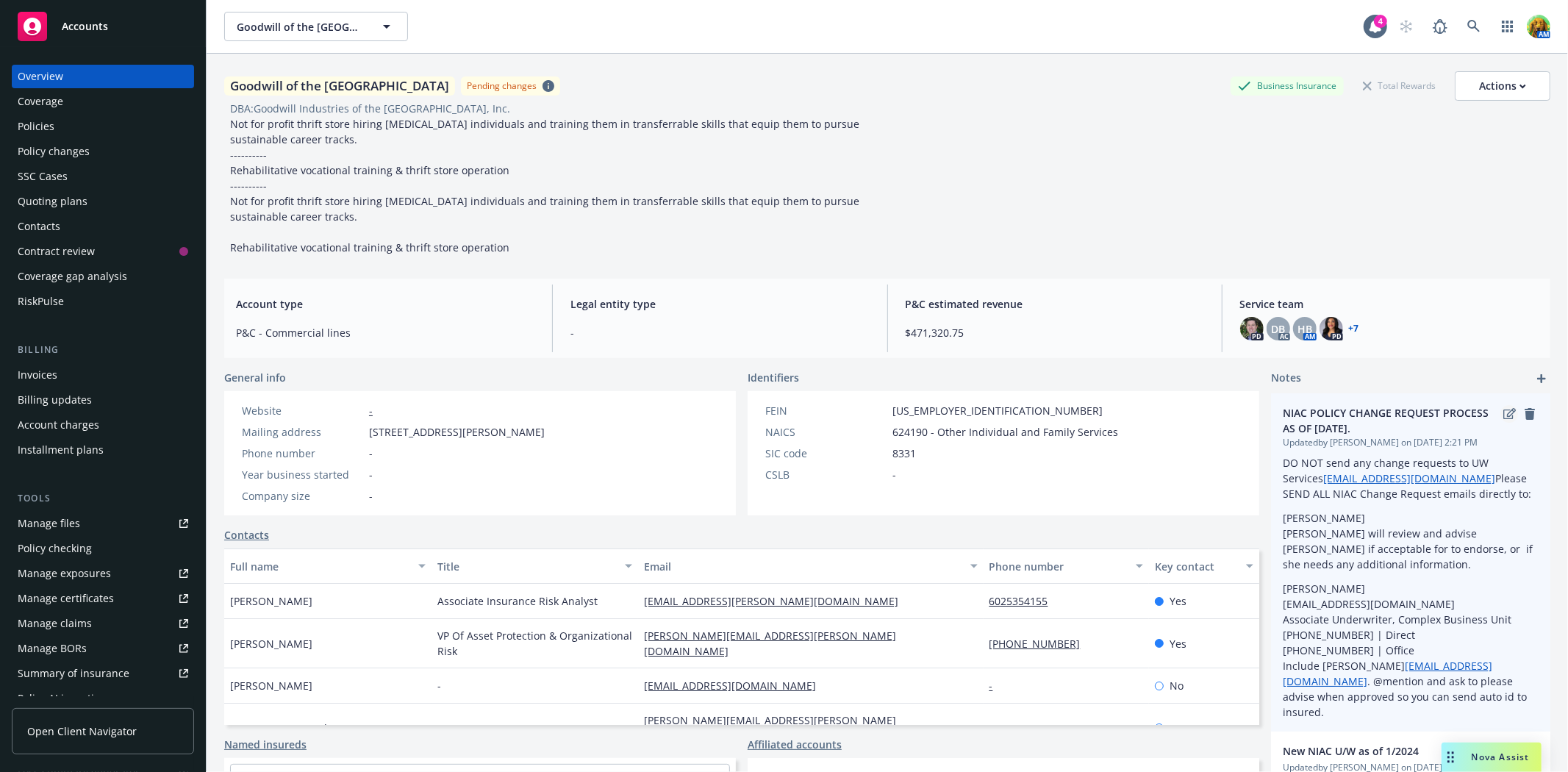
click at [1503, 413] on icon "edit" at bounding box center [1509, 414] width 13 height 12
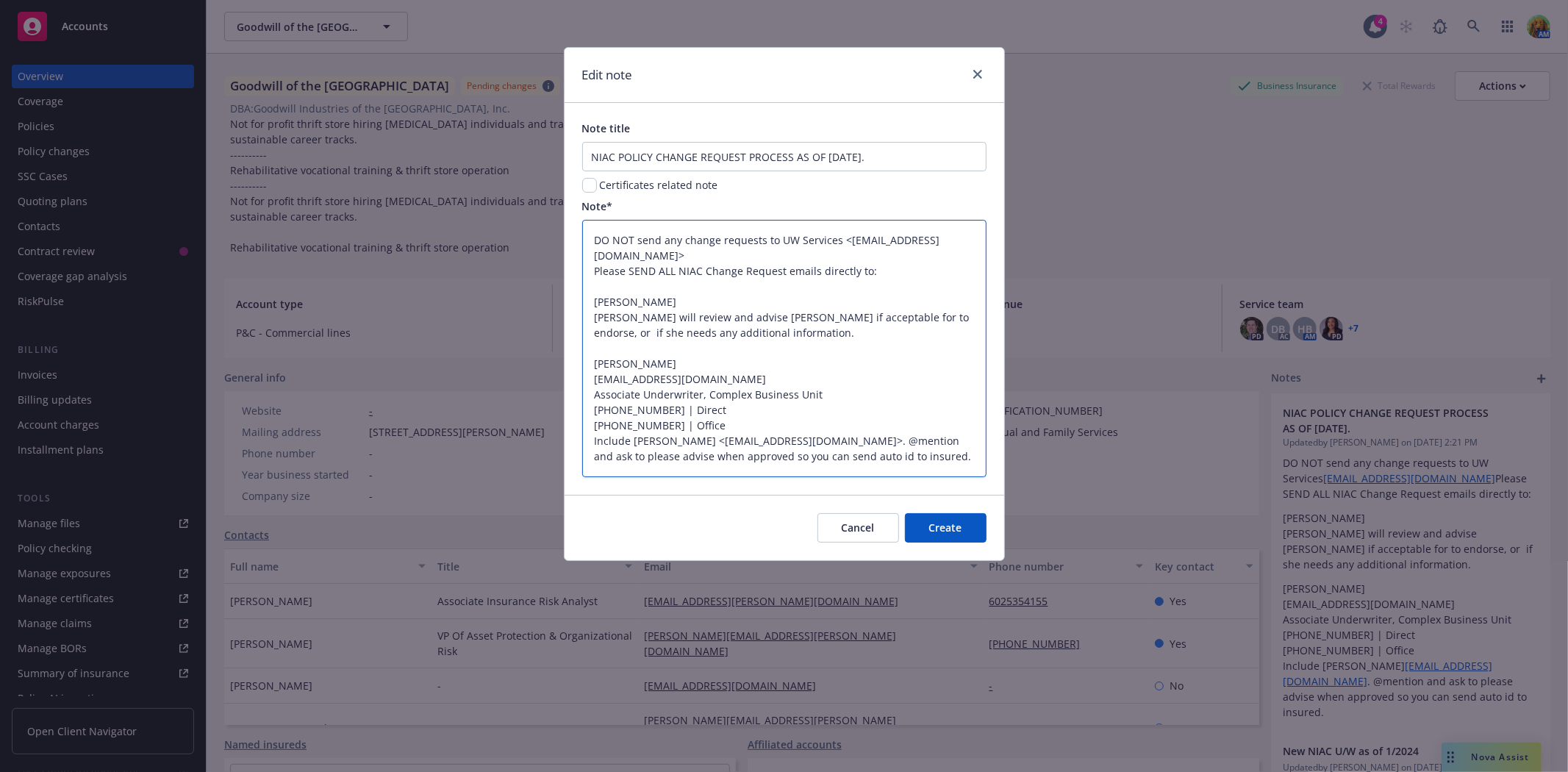
click at [613, 299] on textarea "DO NOT send any change requests to UW Services <uwservices@insurancefornonprofi…" at bounding box center [784, 349] width 404 height 257
drag, startPoint x: 592, startPoint y: 297, endPoint x: 792, endPoint y: 327, distance: 202.2
click at [792, 327] on textarea "DO NOT send any change requests to UW Services <uwservices@insurancefornonprofi…" at bounding box center [784, 349] width 404 height 257
paste textarea ", Senior Underwriter, Complex Unit Phone: 831-900-9446 Email: mhevingham@insura…"
type textarea "x"
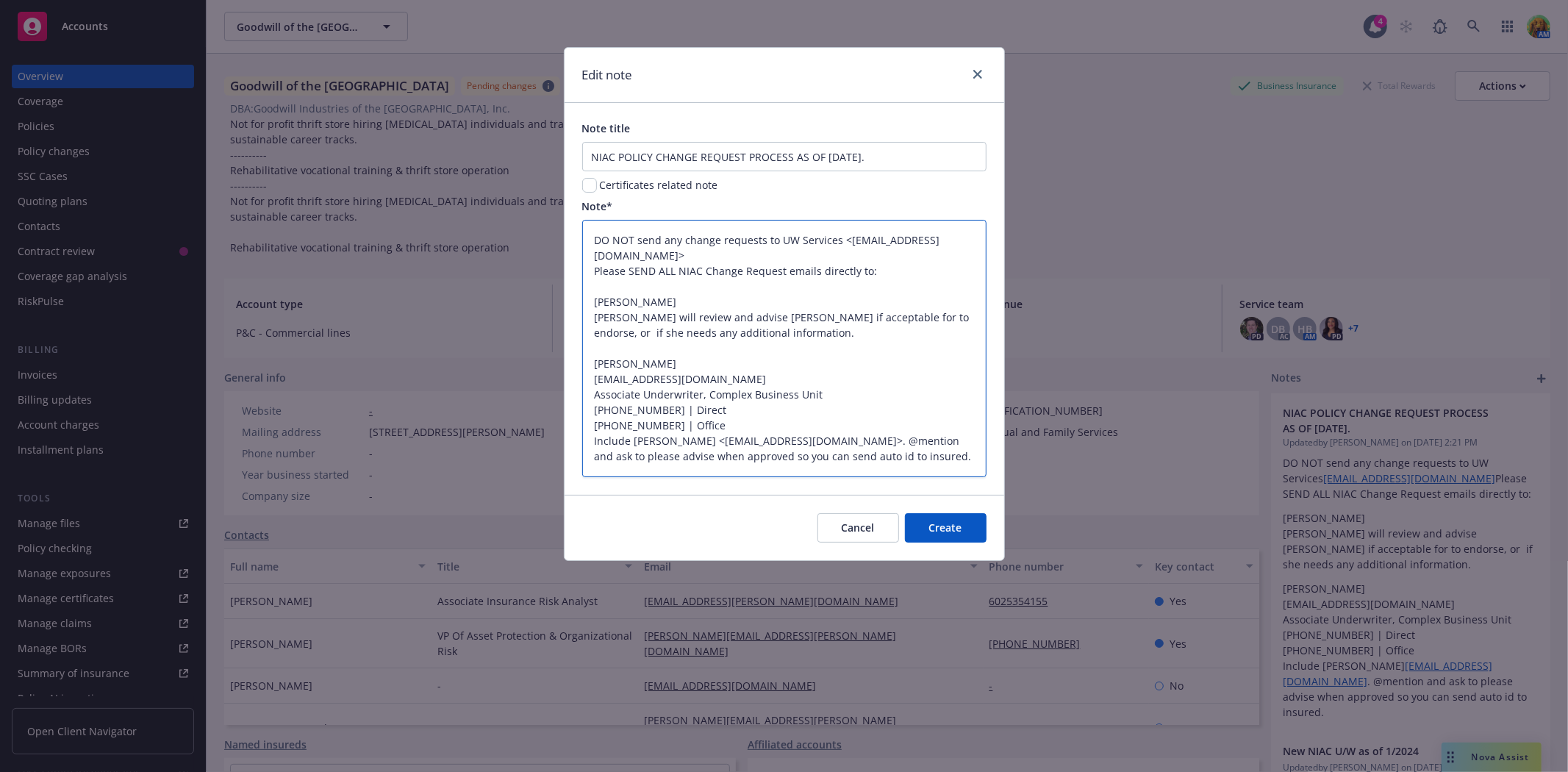
type textarea "DO NOT send any change requests to UW Services <uwservices@insurancefornonprofi…"
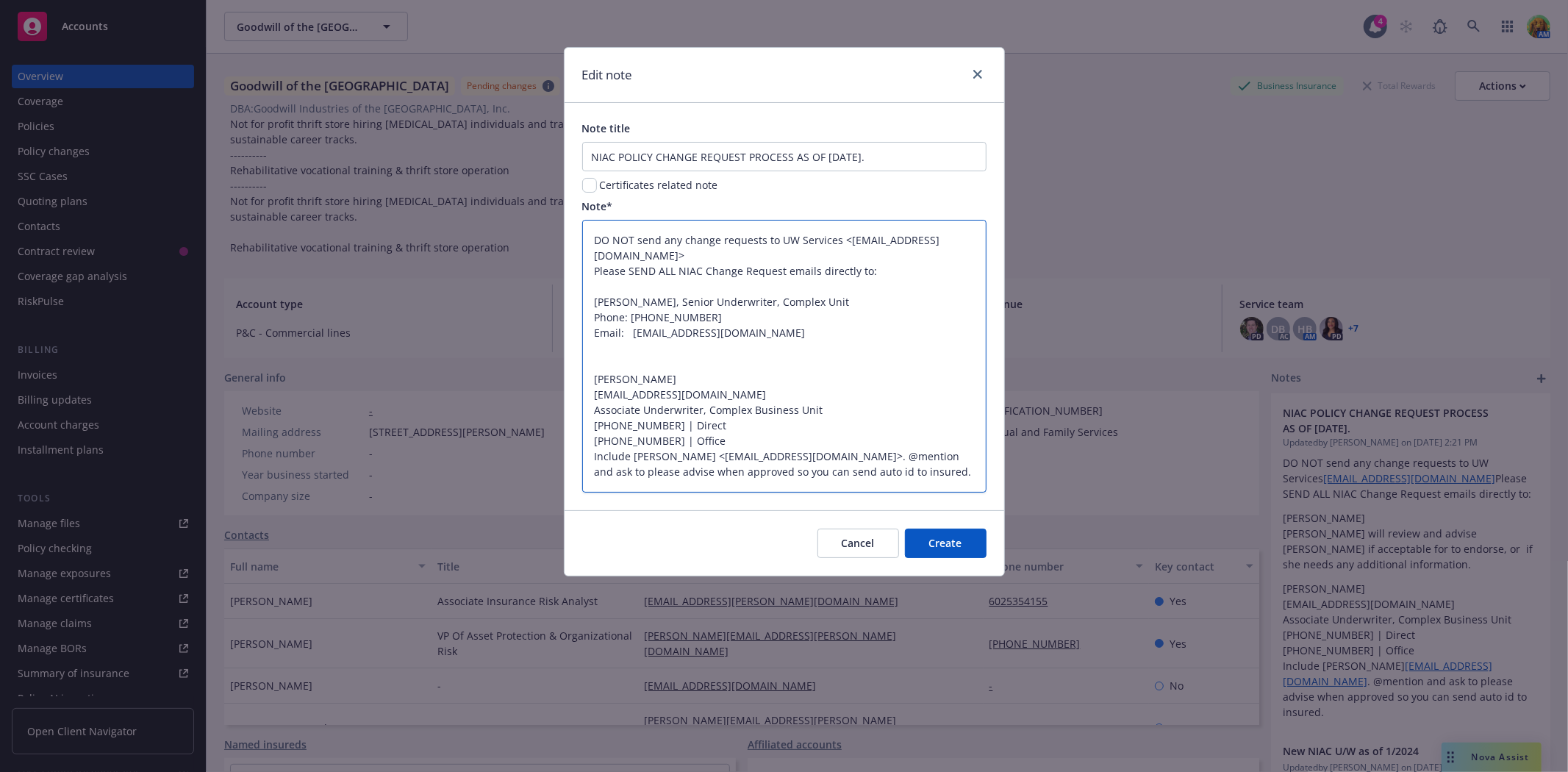
drag, startPoint x: 598, startPoint y: 381, endPoint x: 665, endPoint y: 400, distance: 69.6
click at [665, 400] on textarea "DO NOT send any change requests to UW Services <uwservices@insurancefornonprofi…" at bounding box center [784, 356] width 404 height 272
click at [667, 400] on textarea "DO NOT send any change requests to UW Services <uwservices@insurancefornonprofi…" at bounding box center [784, 356] width 404 height 272
click at [594, 379] on textarea "DO NOT send any change requests to UW Services <uwservices@insurancefornonprofi…" at bounding box center [784, 356] width 404 height 272
drag, startPoint x: 594, startPoint y: 379, endPoint x: 702, endPoint y: 438, distance: 123.1
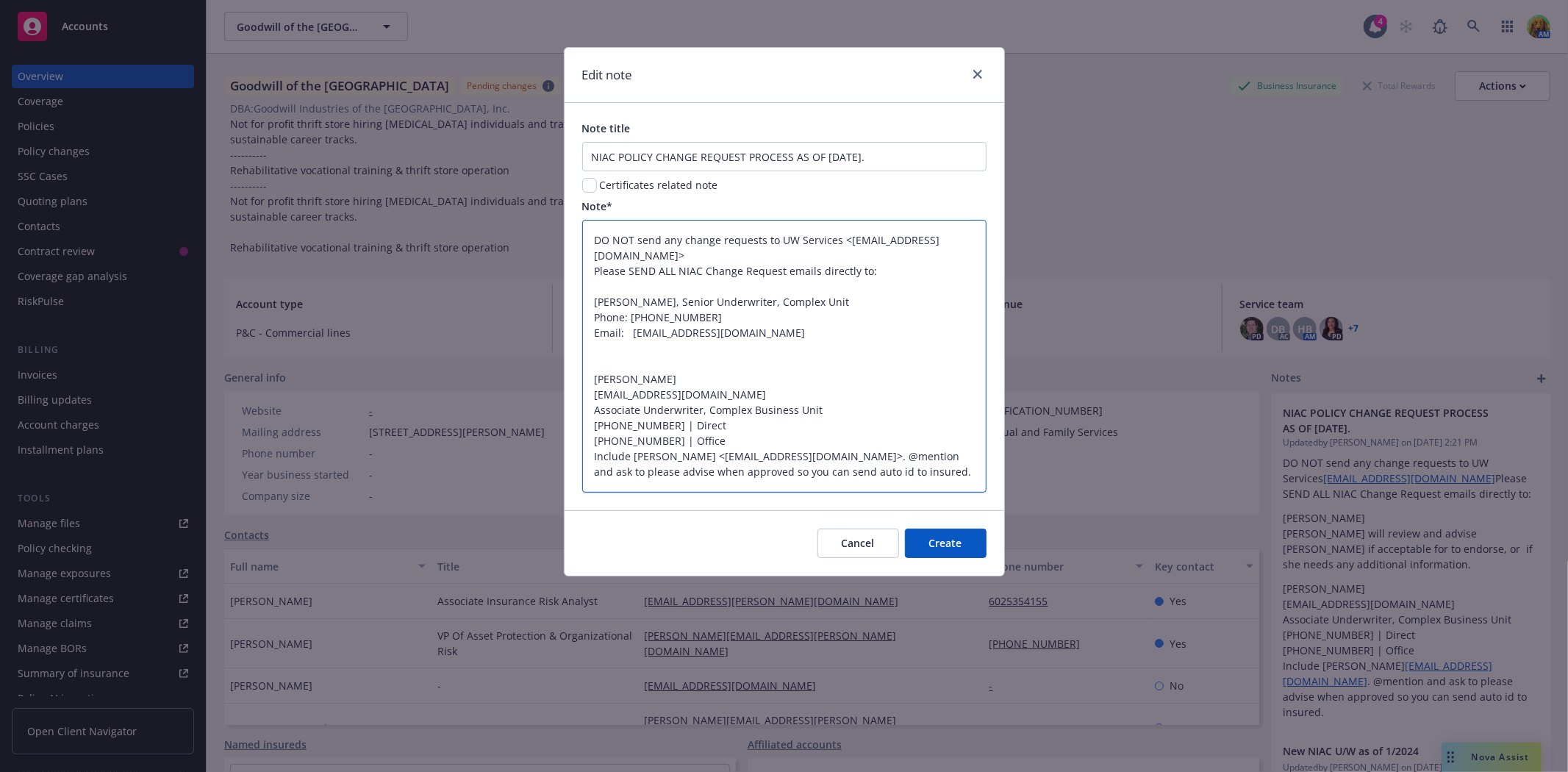
click at [702, 438] on textarea "DO NOT send any change requests to UW Services <uwservices@insurancefornonprofi…" at bounding box center [784, 356] width 404 height 272
drag, startPoint x: 594, startPoint y: 408, endPoint x: 710, endPoint y: 439, distance: 120.1
click at [710, 439] on textarea "DO NOT send any change requests to UW Services <uwservices@insurancefornonprofi…" at bounding box center [784, 356] width 404 height 272
click at [702, 373] on textarea "DO NOT send any change requests to UW Services <uwservices@insurancefornonprofi…" at bounding box center [784, 356] width 404 height 272
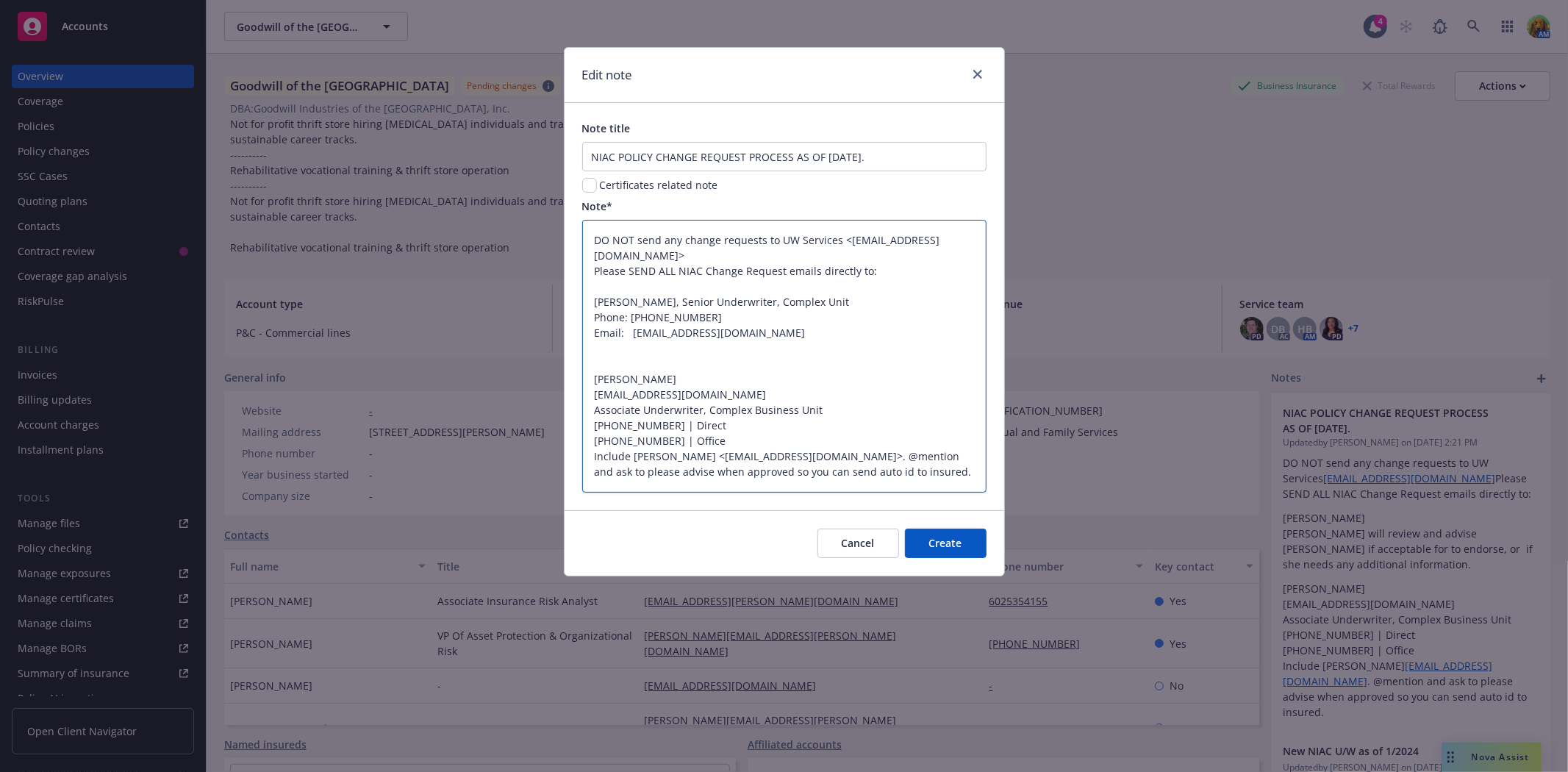
drag, startPoint x: 595, startPoint y: 376, endPoint x: 958, endPoint y: 437, distance: 368.1
click at [958, 437] on textarea "DO NOT send any change requests to UW Services <uwservices@insurancefornonprofi…" at bounding box center [784, 356] width 404 height 272
type textarea "x"
type textarea "DO NOT send any change requests to UW Services <uwservices@insurancefornonprofi…"
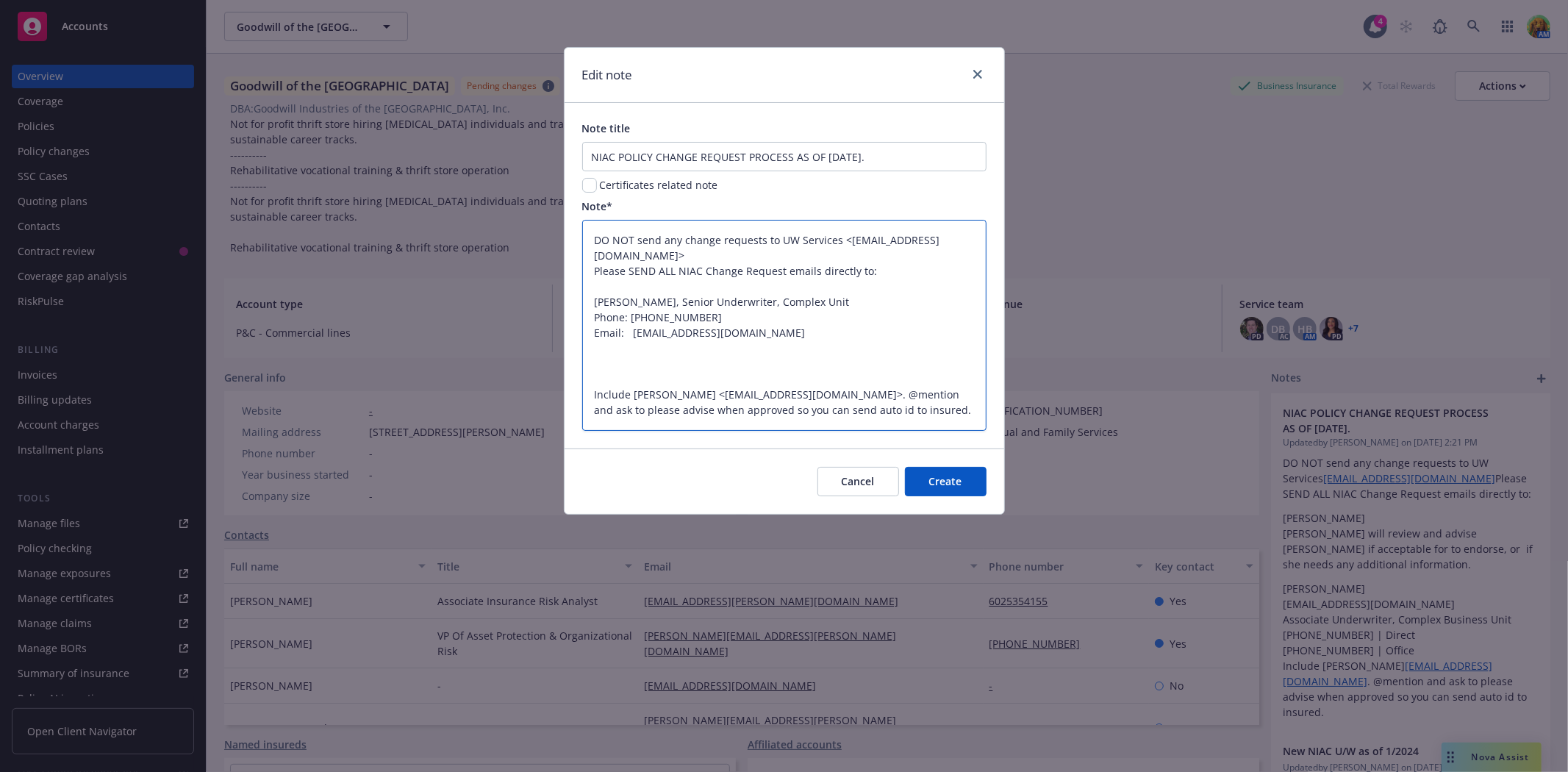
type textarea "x"
type textarea "DO NOT send any change requests to UW Services <uwservices@insurancefornonprofi…"
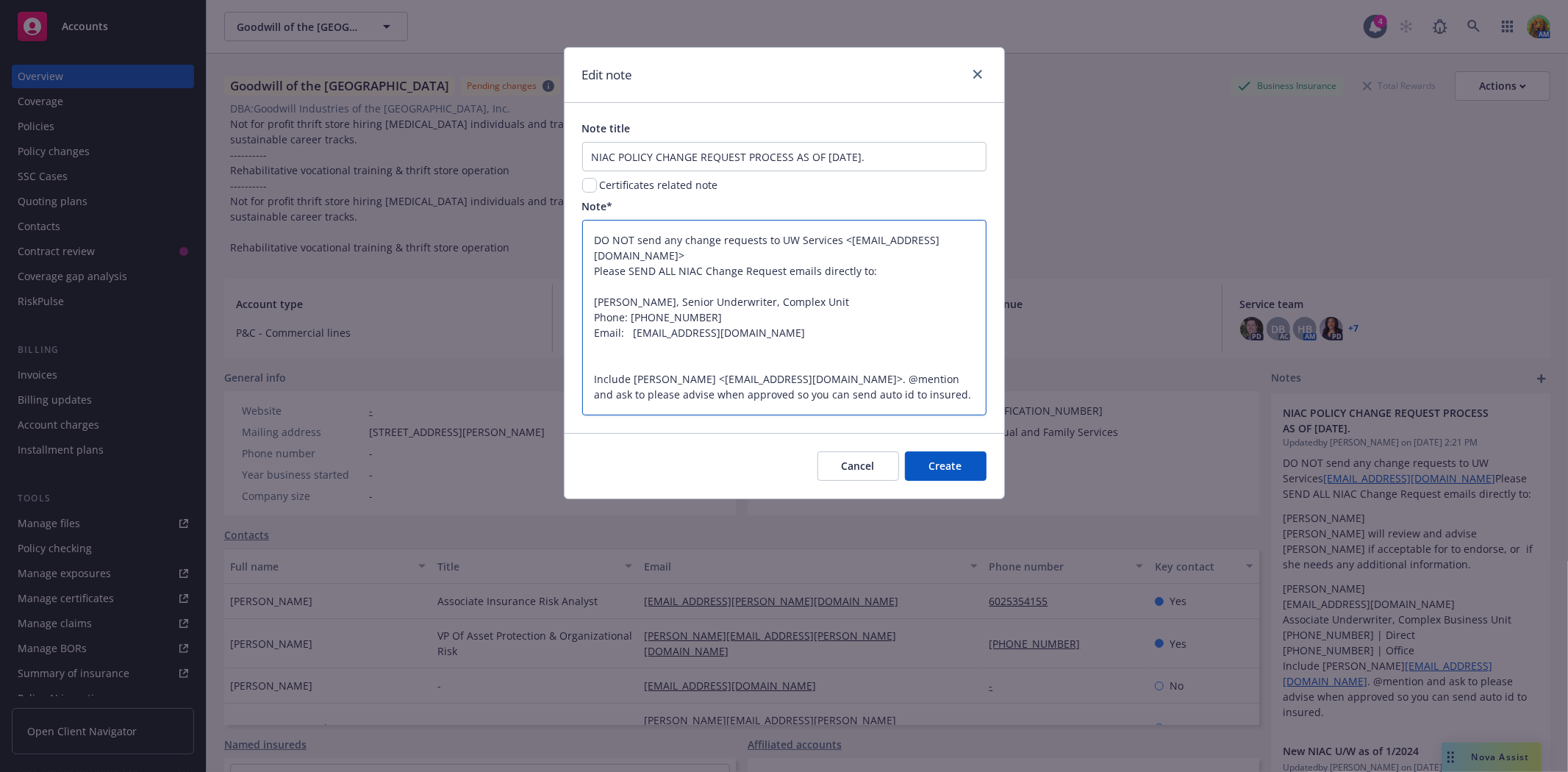
type textarea "x"
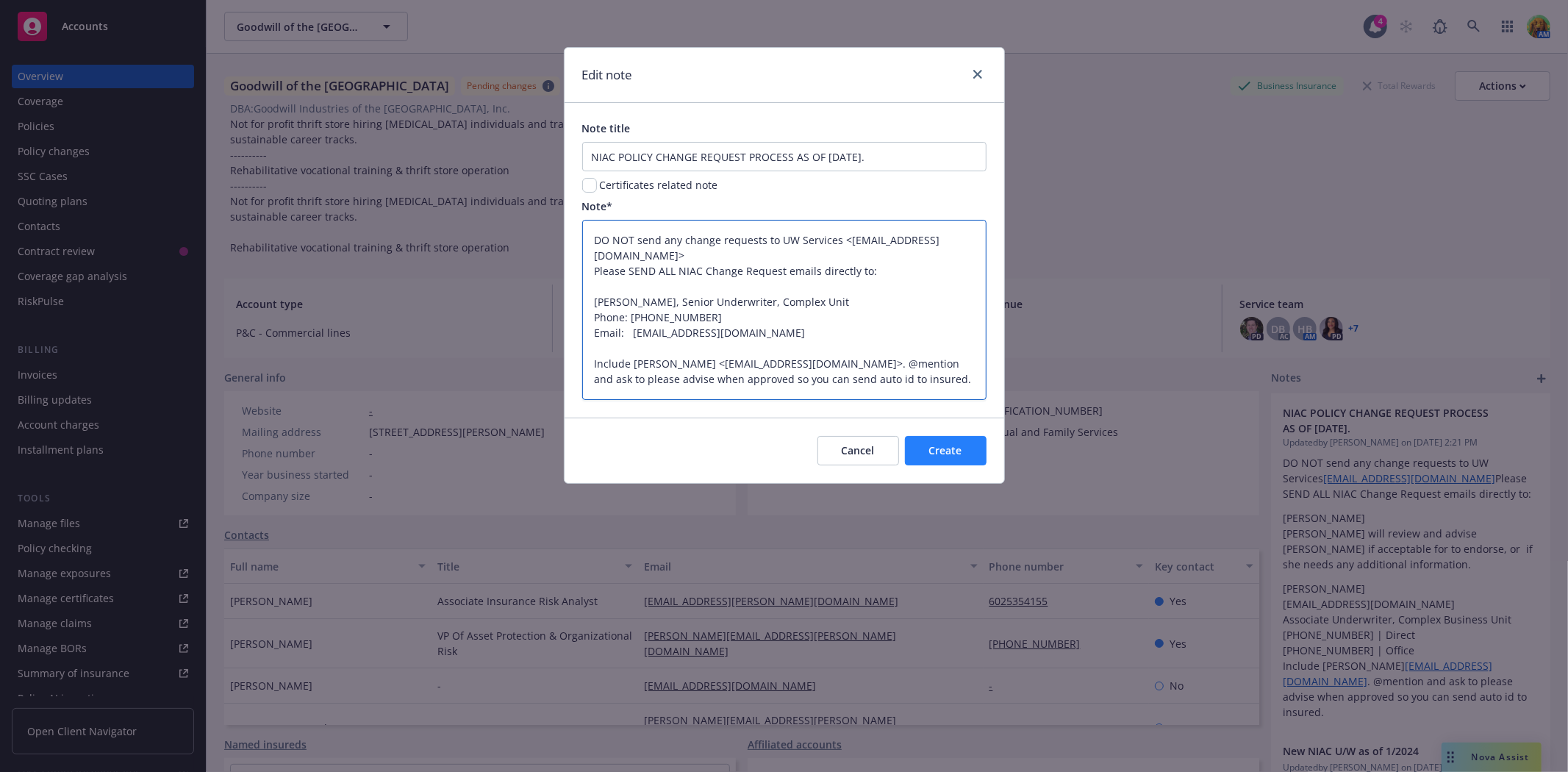
type textarea "DO NOT send any change requests to UW Services <uwservices@insurancefornonprofi…"
click at [944, 442] on button "Create" at bounding box center [946, 451] width 82 height 30
type textarea "x"
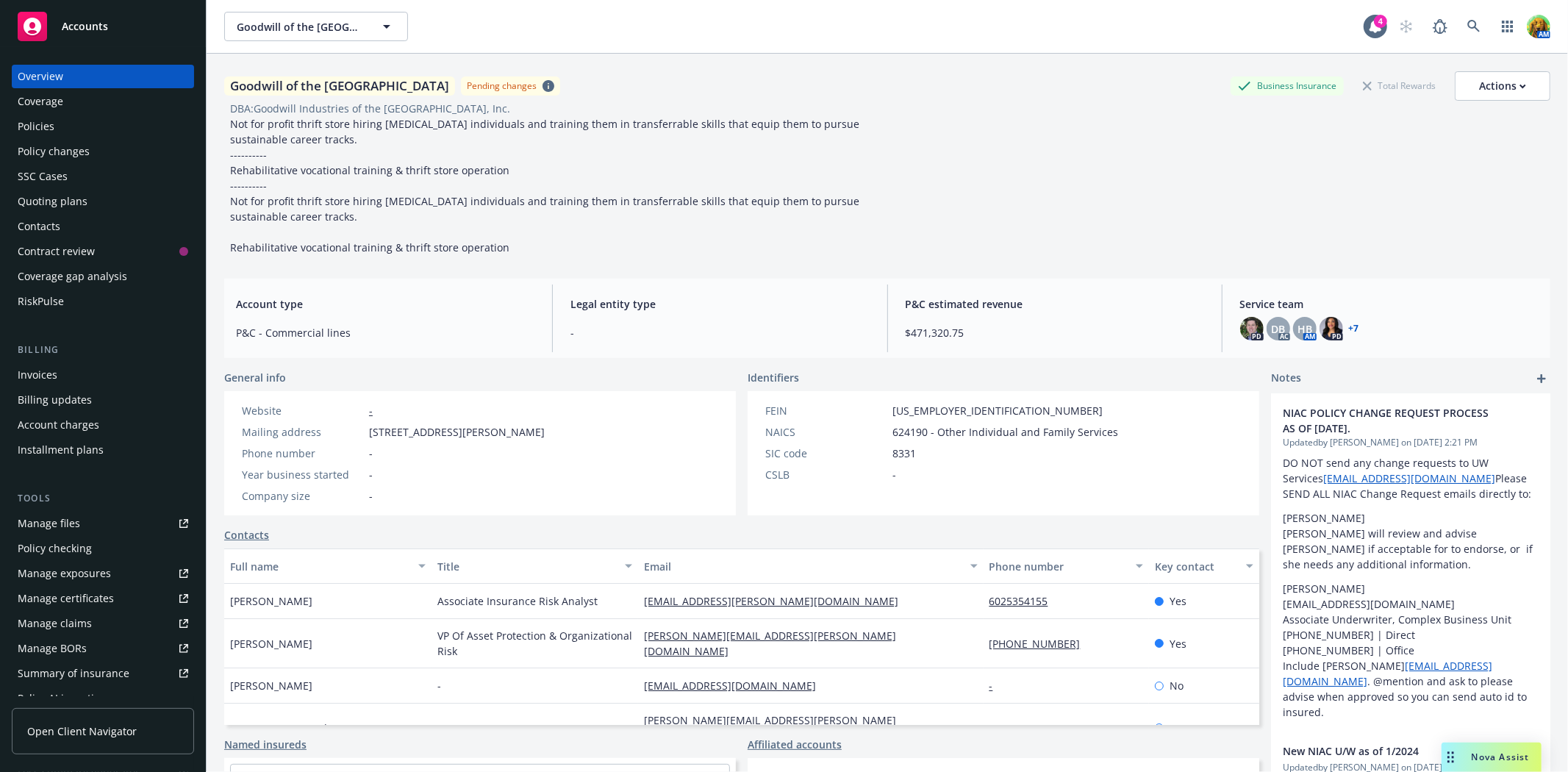
click at [28, 120] on div "Policies" at bounding box center [36, 127] width 37 height 24
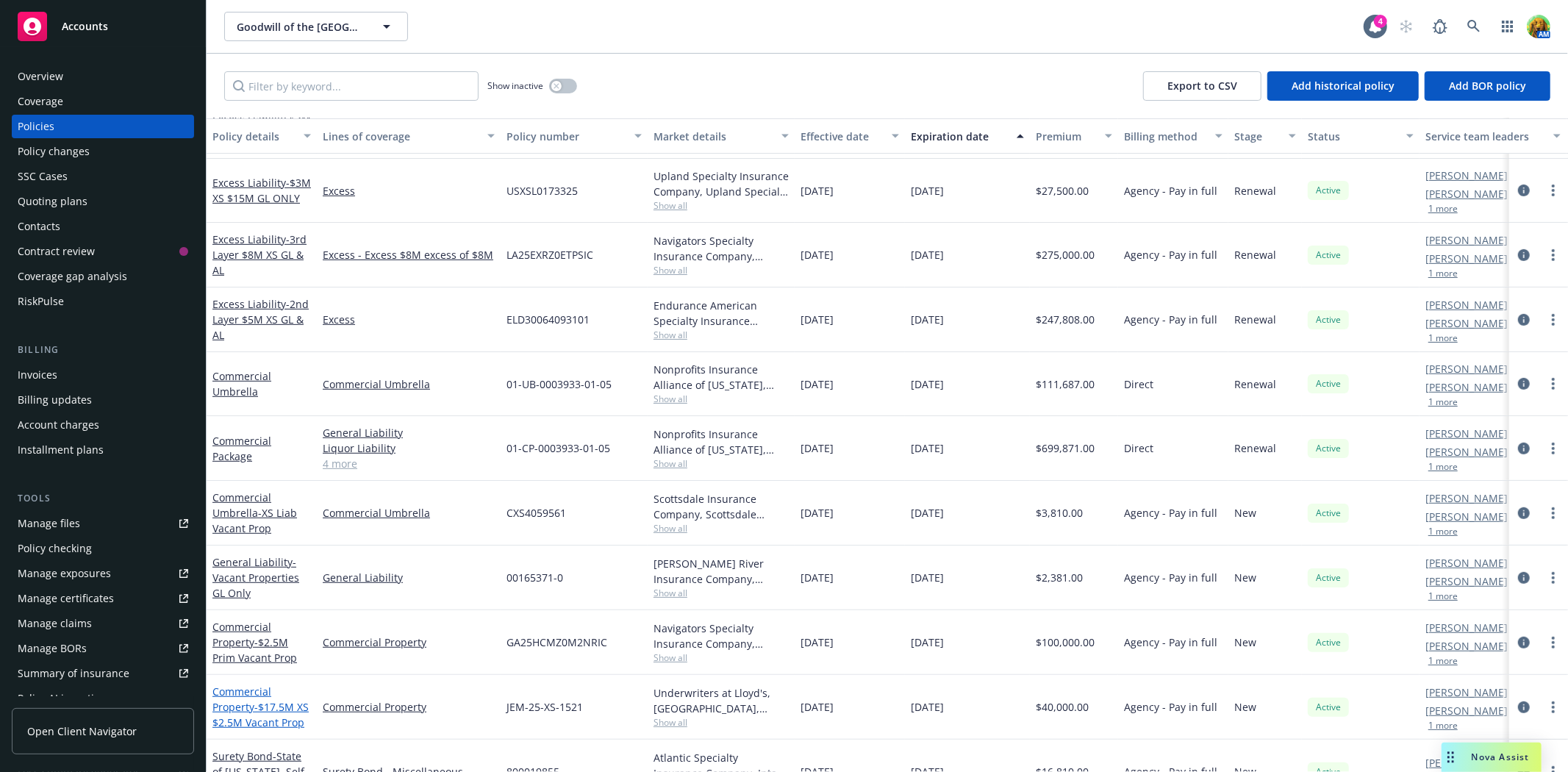
scroll to position [458, 0]
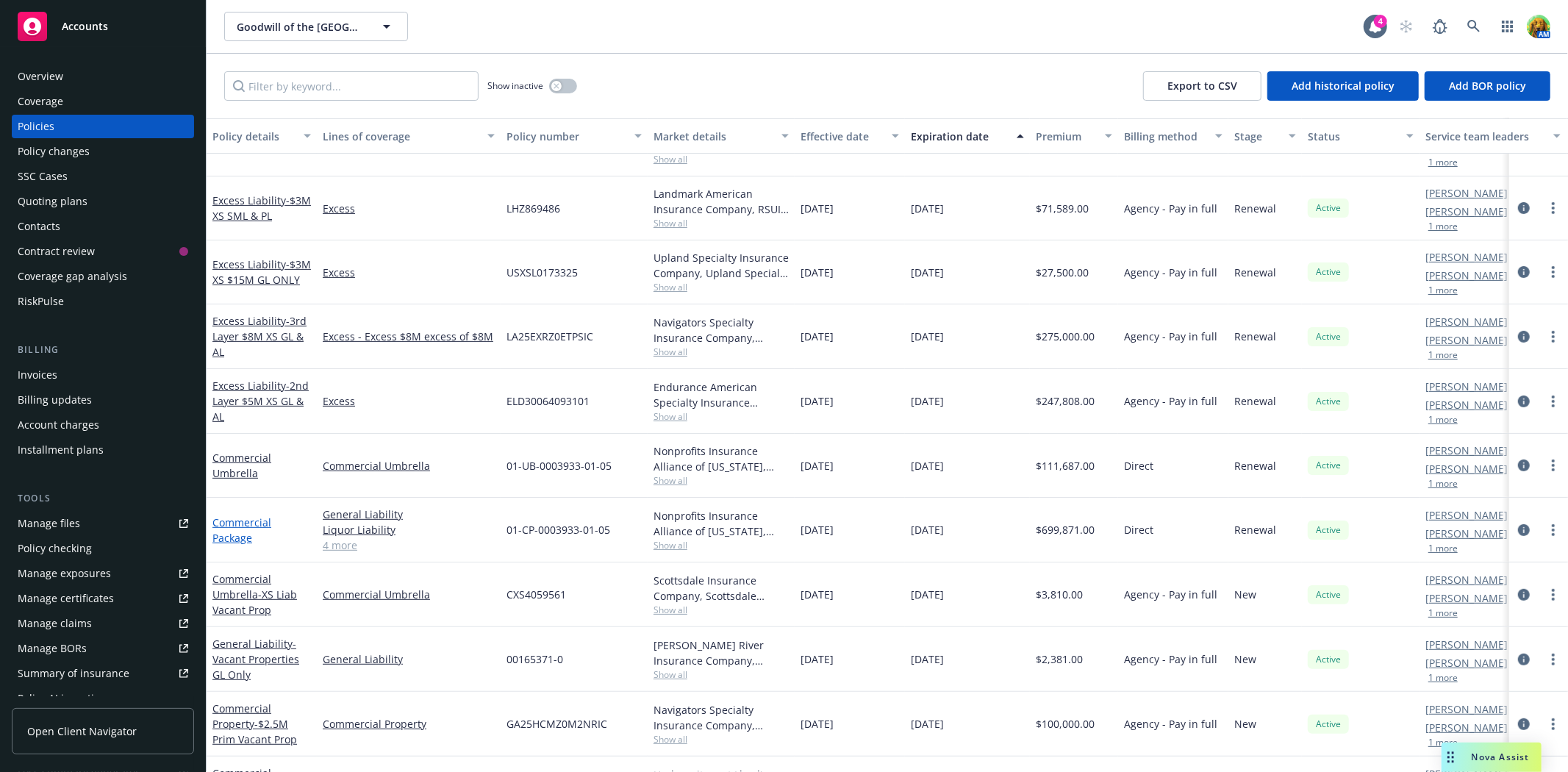
click at [240, 526] on link "Commercial Package" at bounding box center [241, 531] width 59 height 30
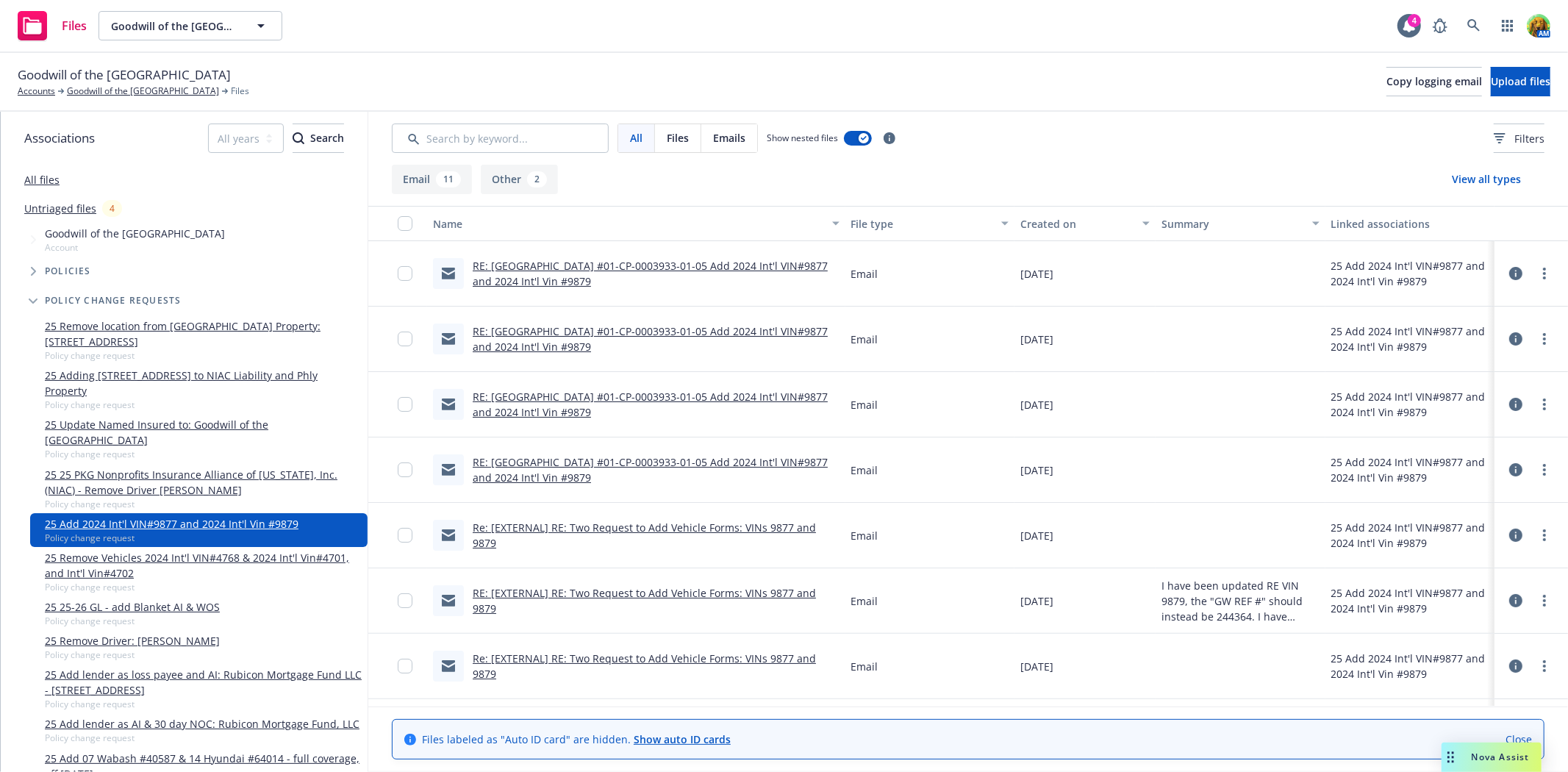
click at [575, 328] on link "RE: [GEOGRAPHIC_DATA] #01-CP-0003933-01-05 Add 2024 Int'l VIN#9877 and 2024 Int…" at bounding box center [650, 340] width 355 height 30
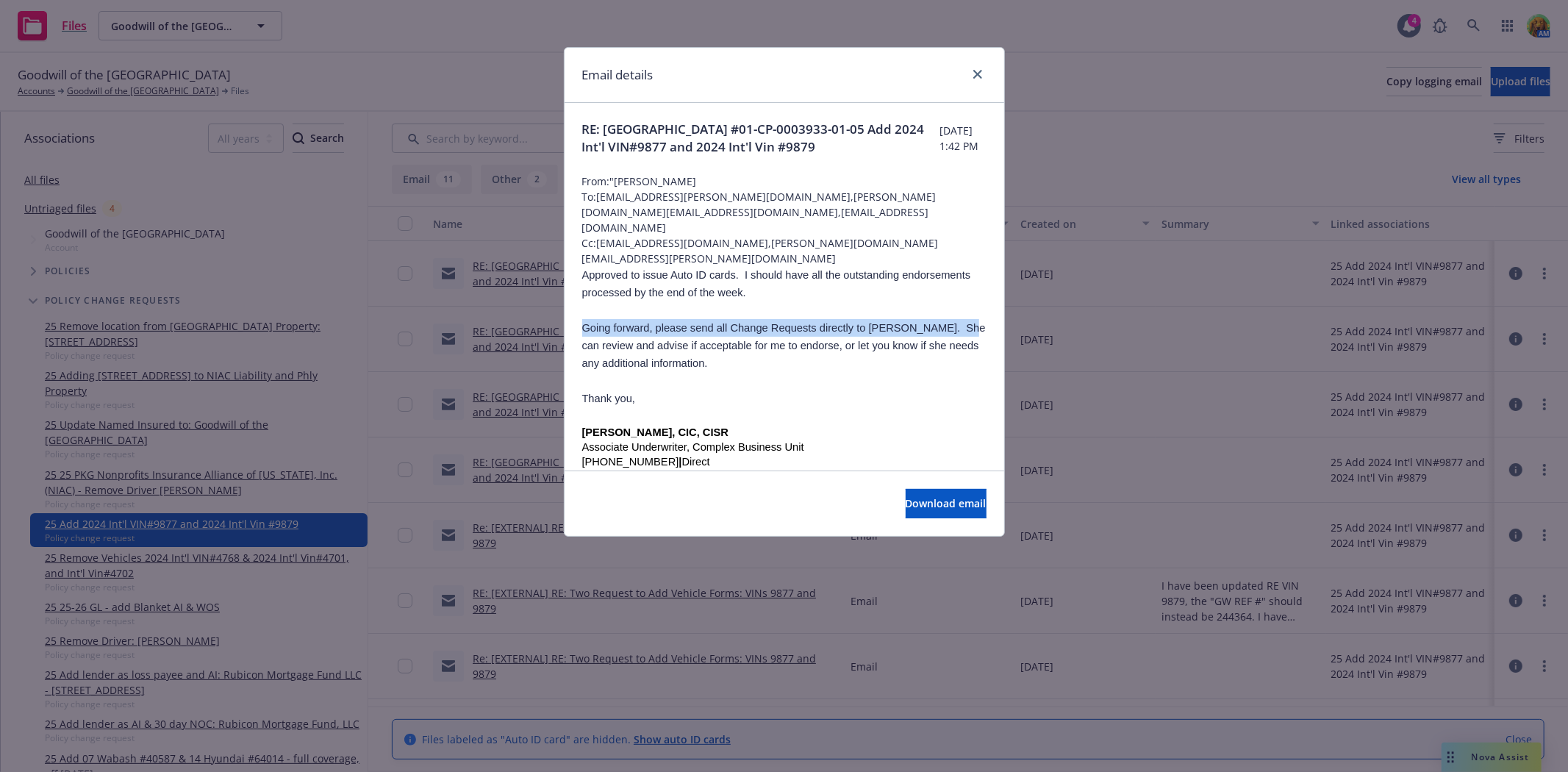
drag, startPoint x: 585, startPoint y: 330, endPoint x: 966, endPoint y: 333, distance: 381.0
click at [966, 333] on span "Going forward, please send all Change Requests directly to [PERSON_NAME]. She c…" at bounding box center [784, 345] width 403 height 47
copy span "Going forward, please send all Change Requests directly to [PERSON_NAME]."
click at [974, 72] on icon "close" at bounding box center [978, 74] width 9 height 9
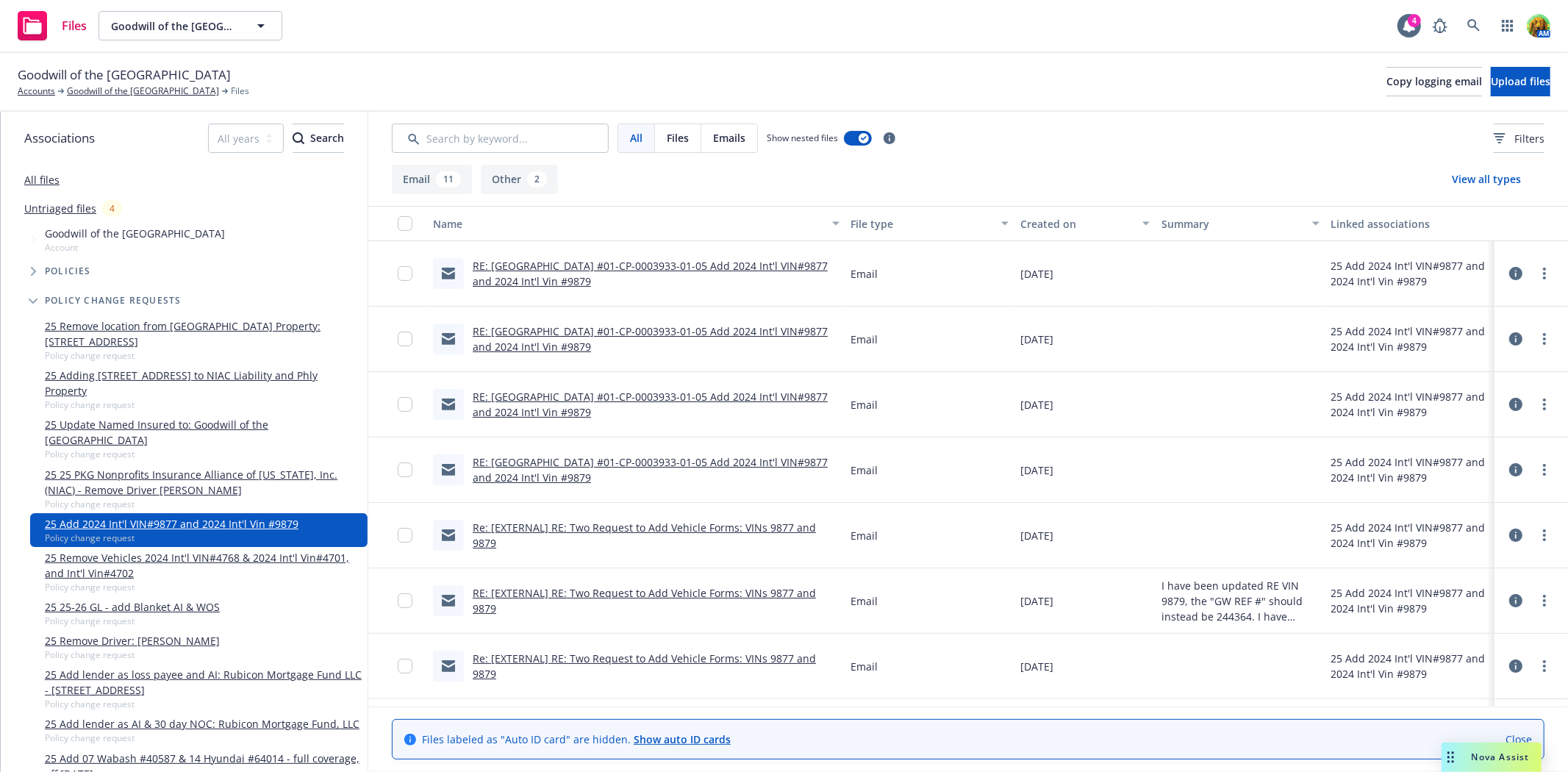
click at [593, 527] on link "Re: [EXTERNAL] RE: Two Request to Add Vehicle Forms: VINs 9877 and 9879" at bounding box center [644, 536] width 343 height 30
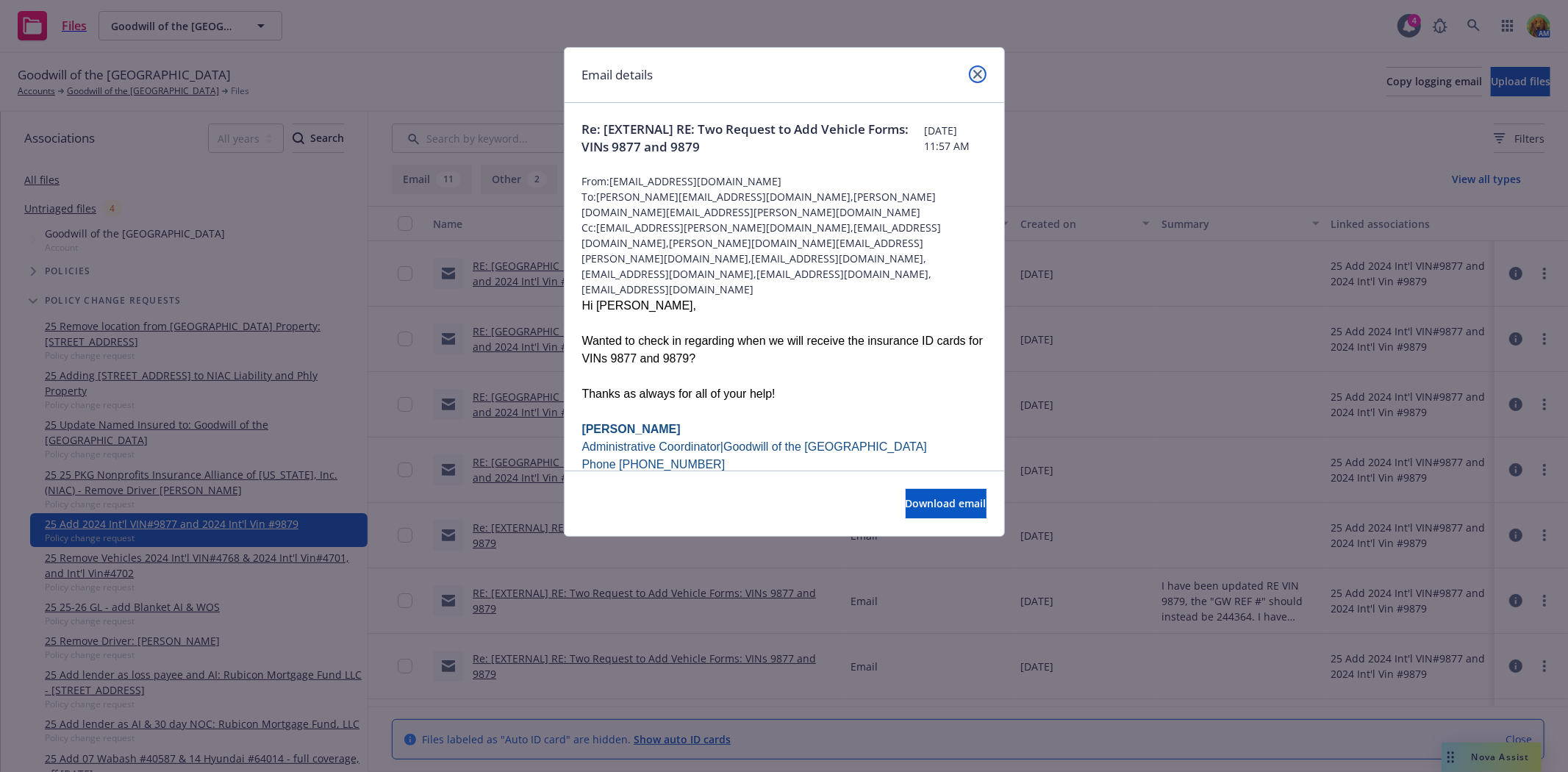
click at [975, 77] on icon "close" at bounding box center [978, 74] width 9 height 9
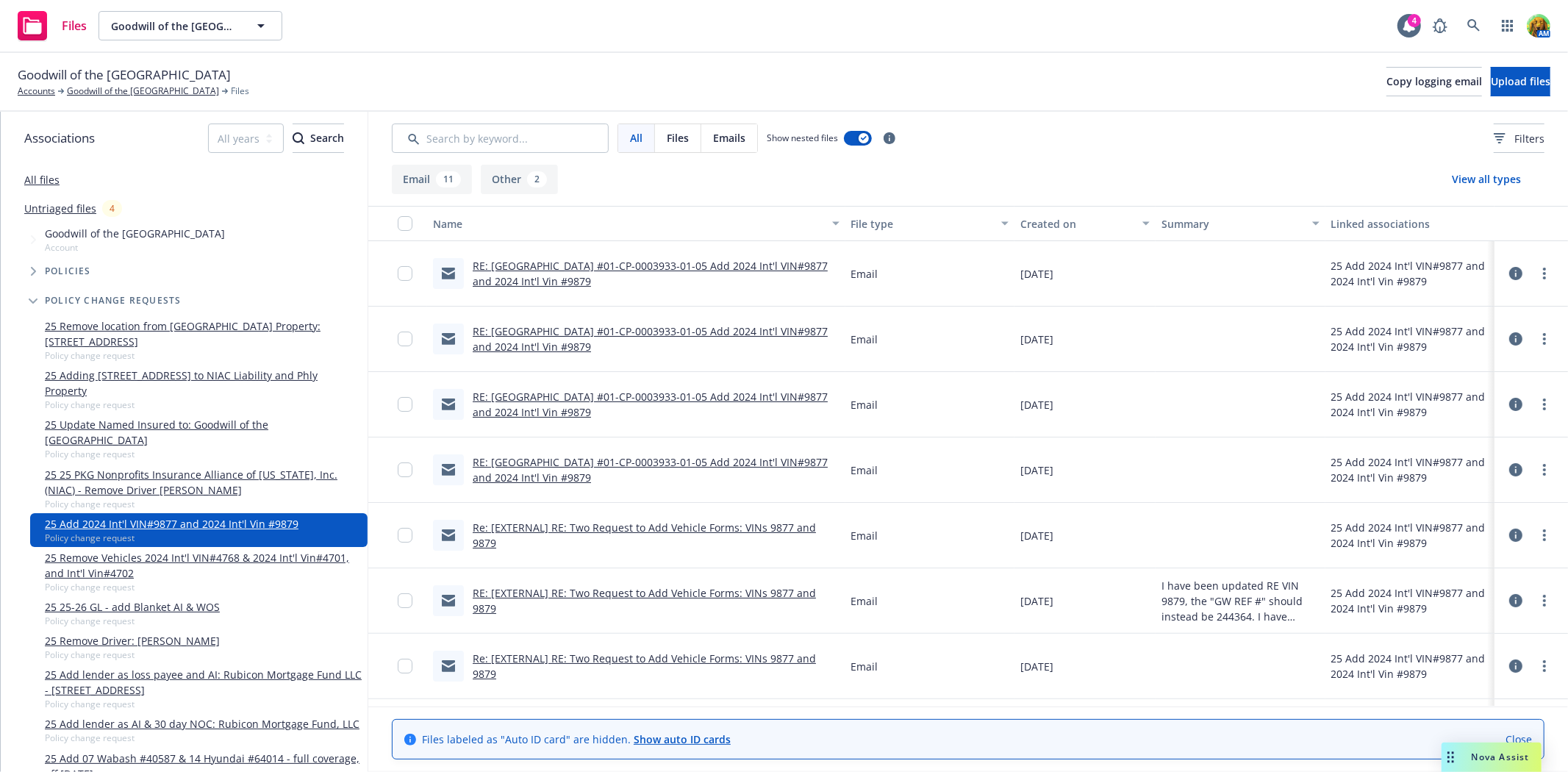
click at [534, 603] on link "RE: [EXTERNAL] RE: Two Request to Add Vehicle Forms: VINs 9877 and 9879" at bounding box center [644, 601] width 343 height 30
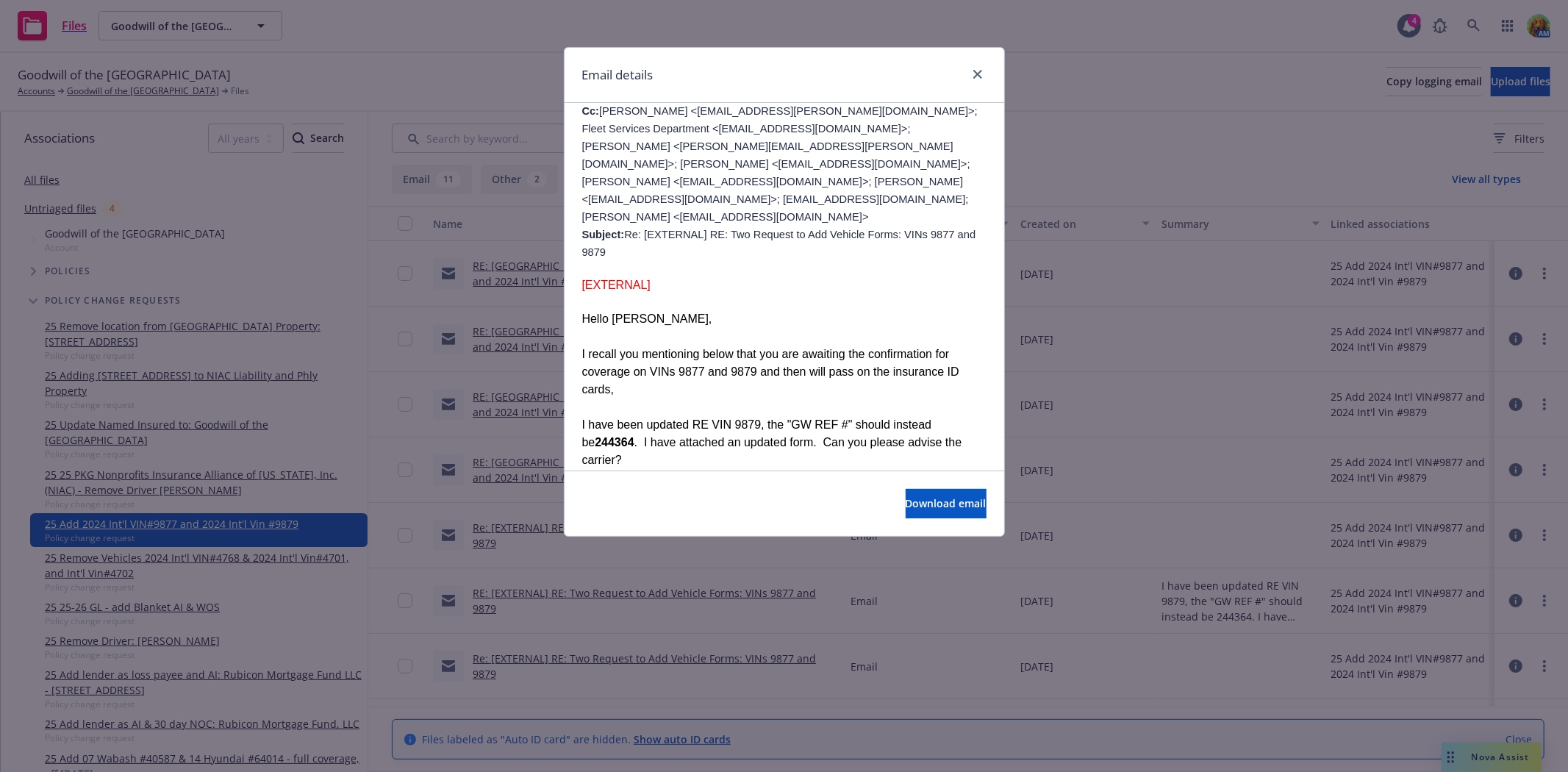
scroll to position [817, 0]
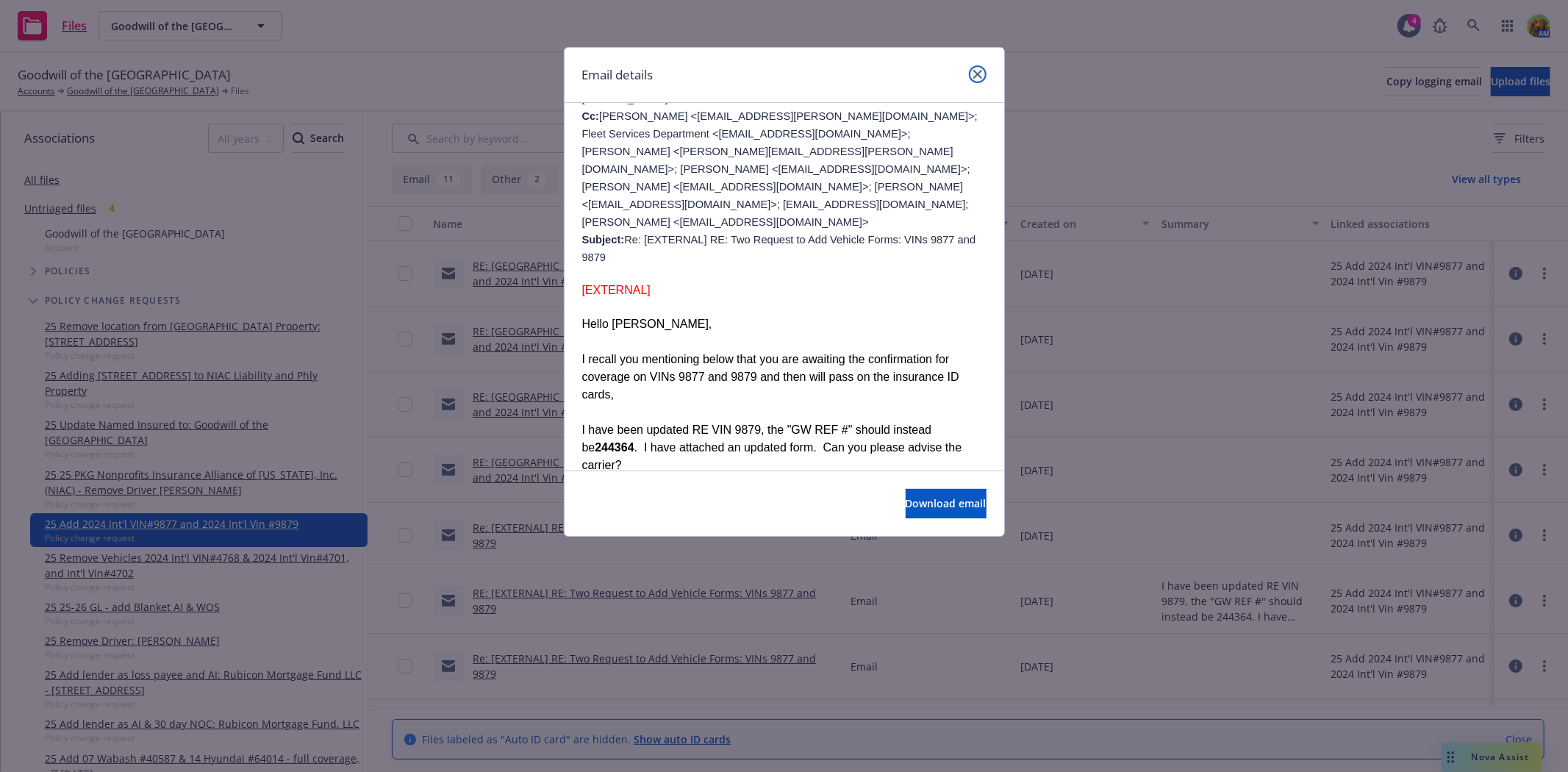
click at [974, 78] on icon "close" at bounding box center [978, 74] width 9 height 9
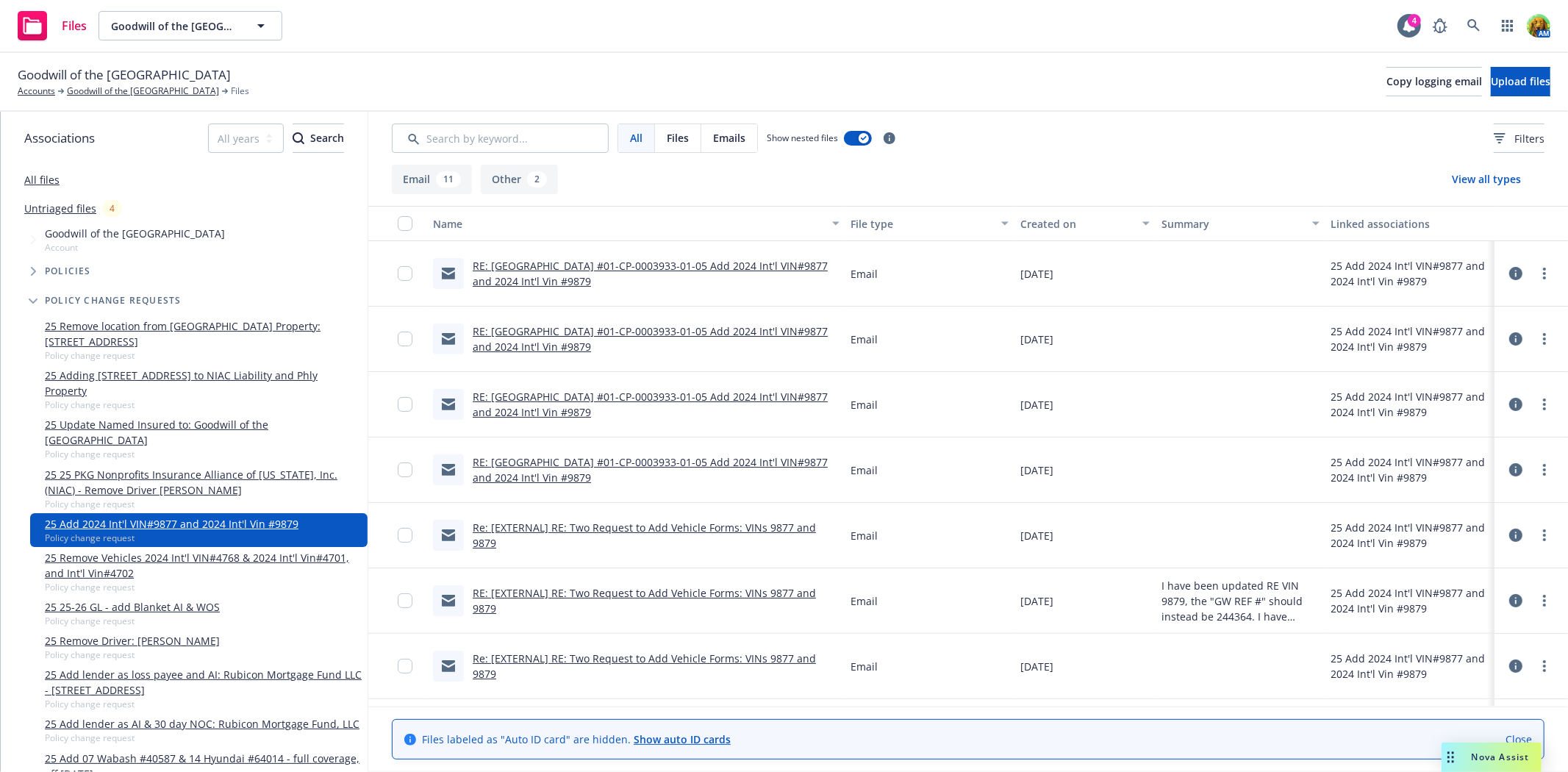
click at [675, 528] on link "Re: [EXTERNAL] RE: Two Request to Add Vehicle Forms: VINs 9877 and 9879" at bounding box center [644, 536] width 343 height 30
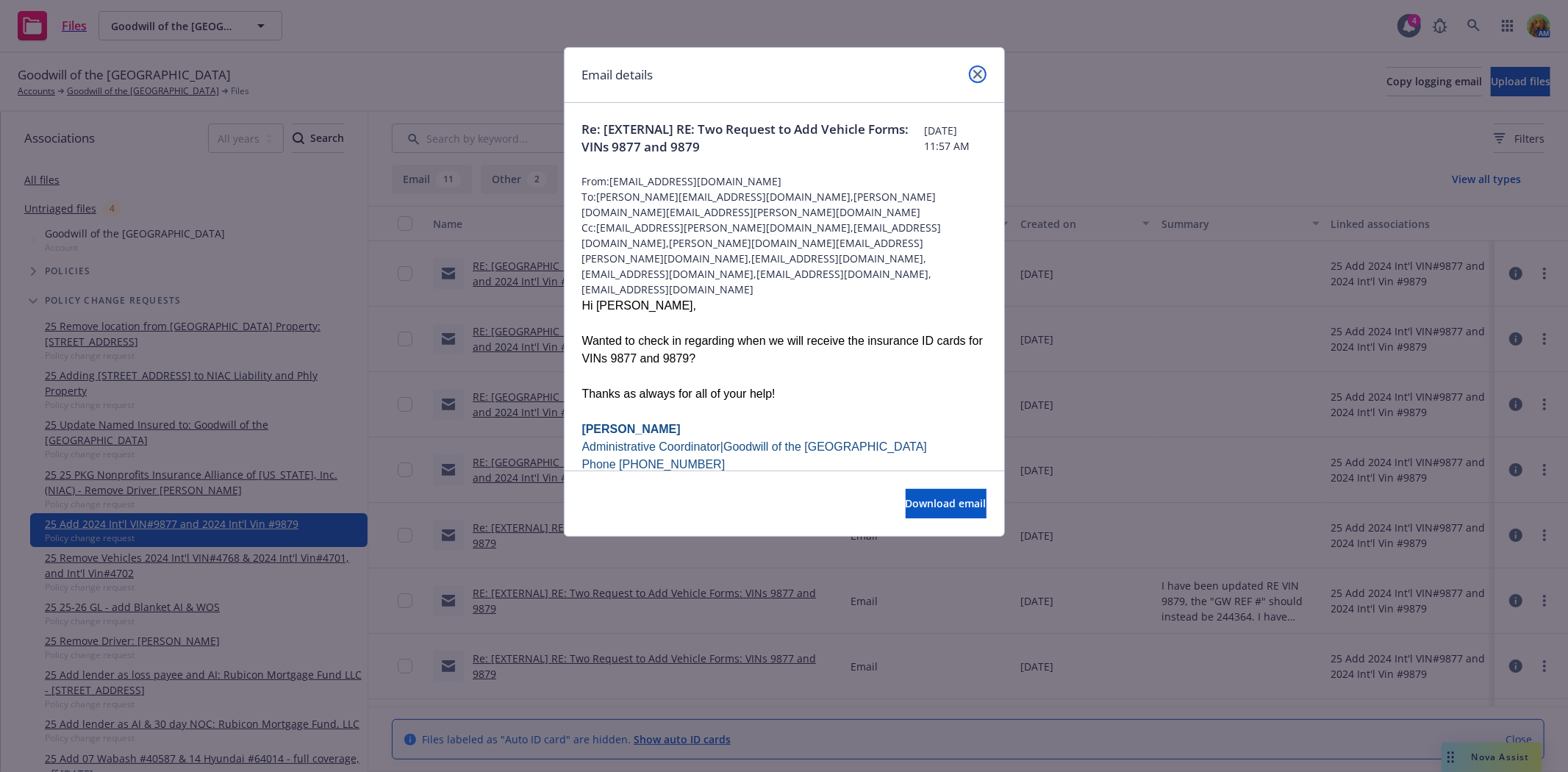
click at [983, 72] on link "close" at bounding box center [978, 75] width 18 height 18
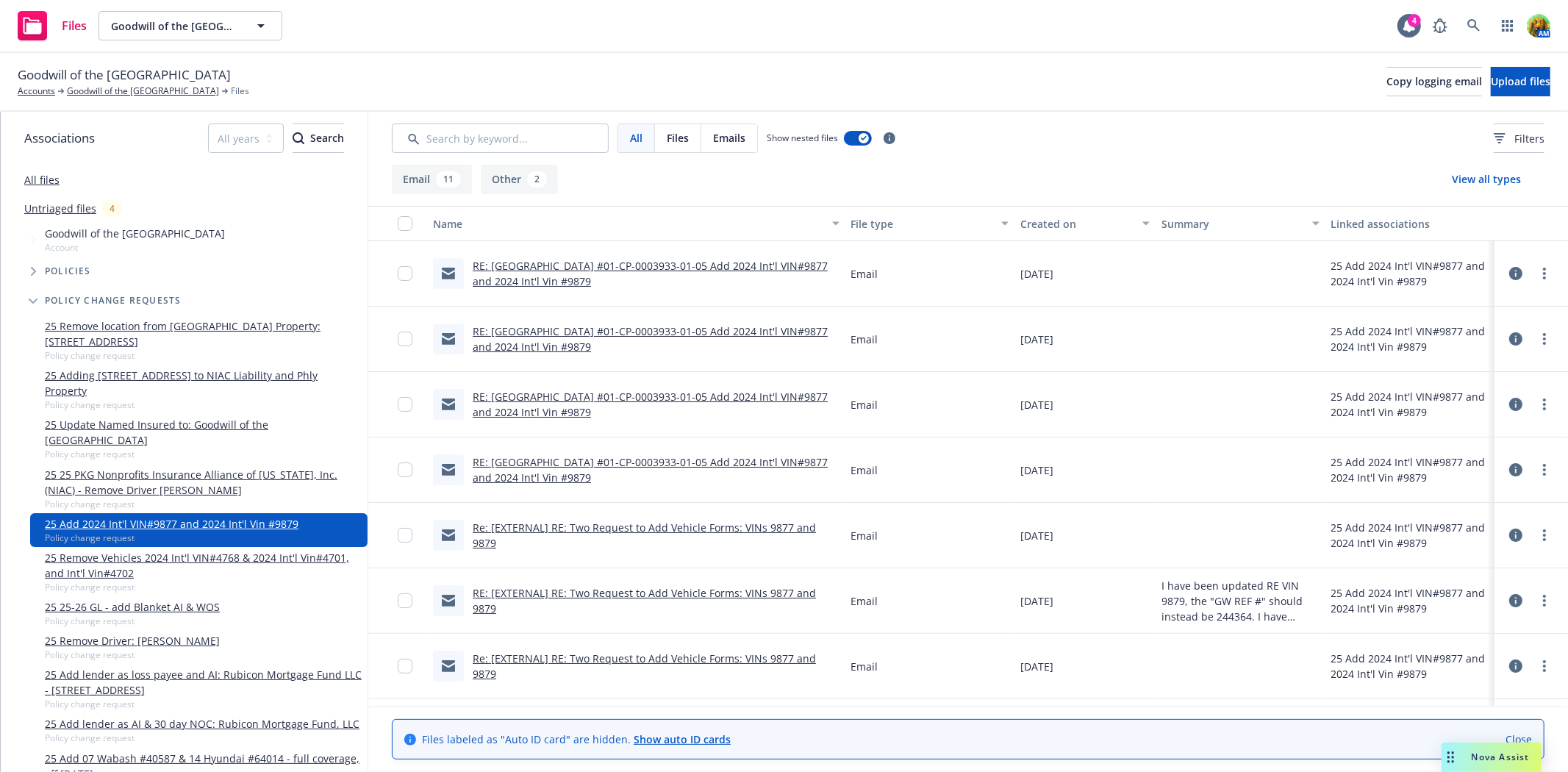
click at [777, 665] on link "Re: [EXTERNAL] RE: Two Request to Add Vehicle Forms: VINs 9877 and 9879" at bounding box center [644, 666] width 343 height 30
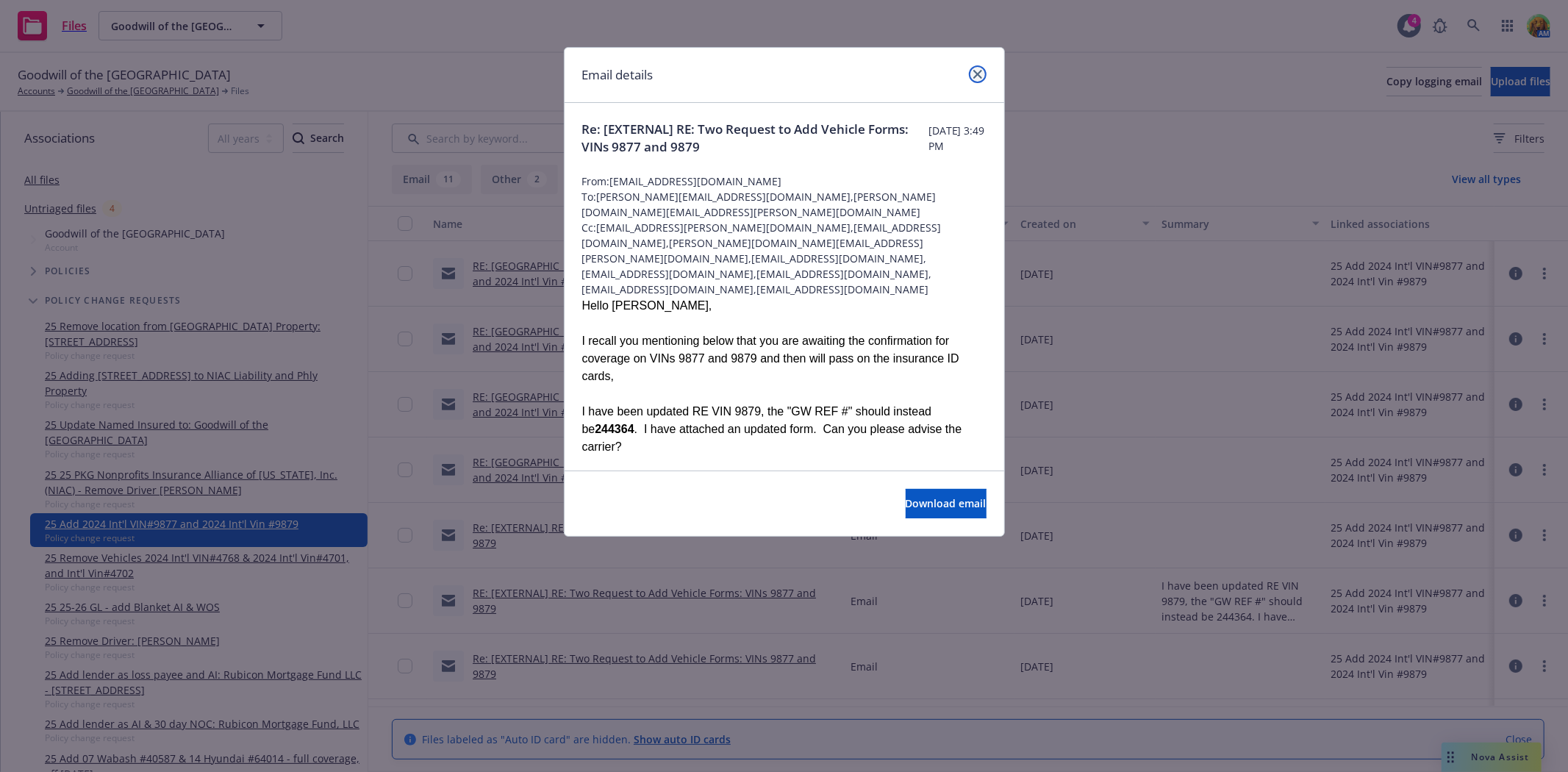
click at [981, 71] on icon "close" at bounding box center [978, 74] width 9 height 9
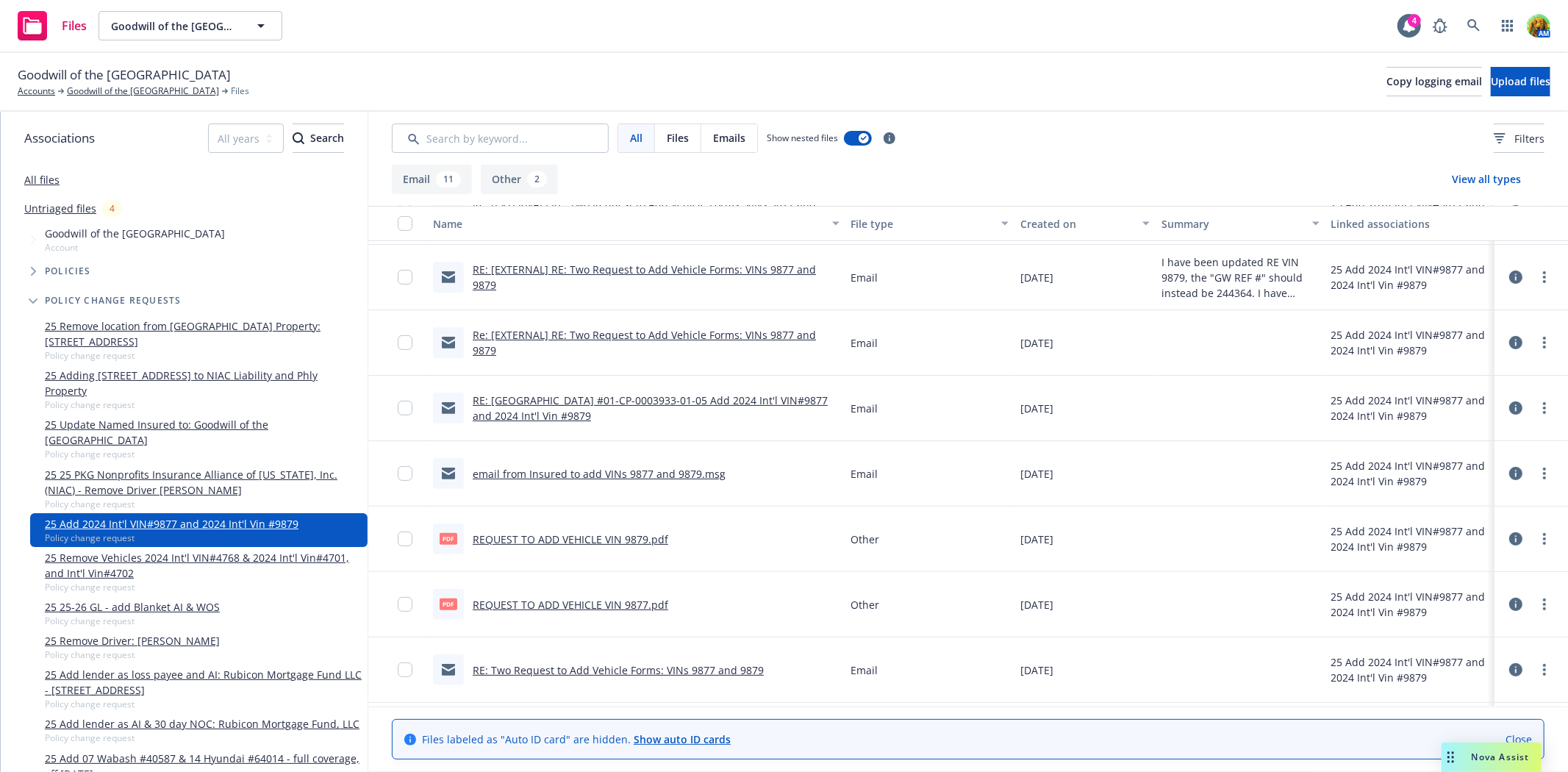
scroll to position [327, 0]
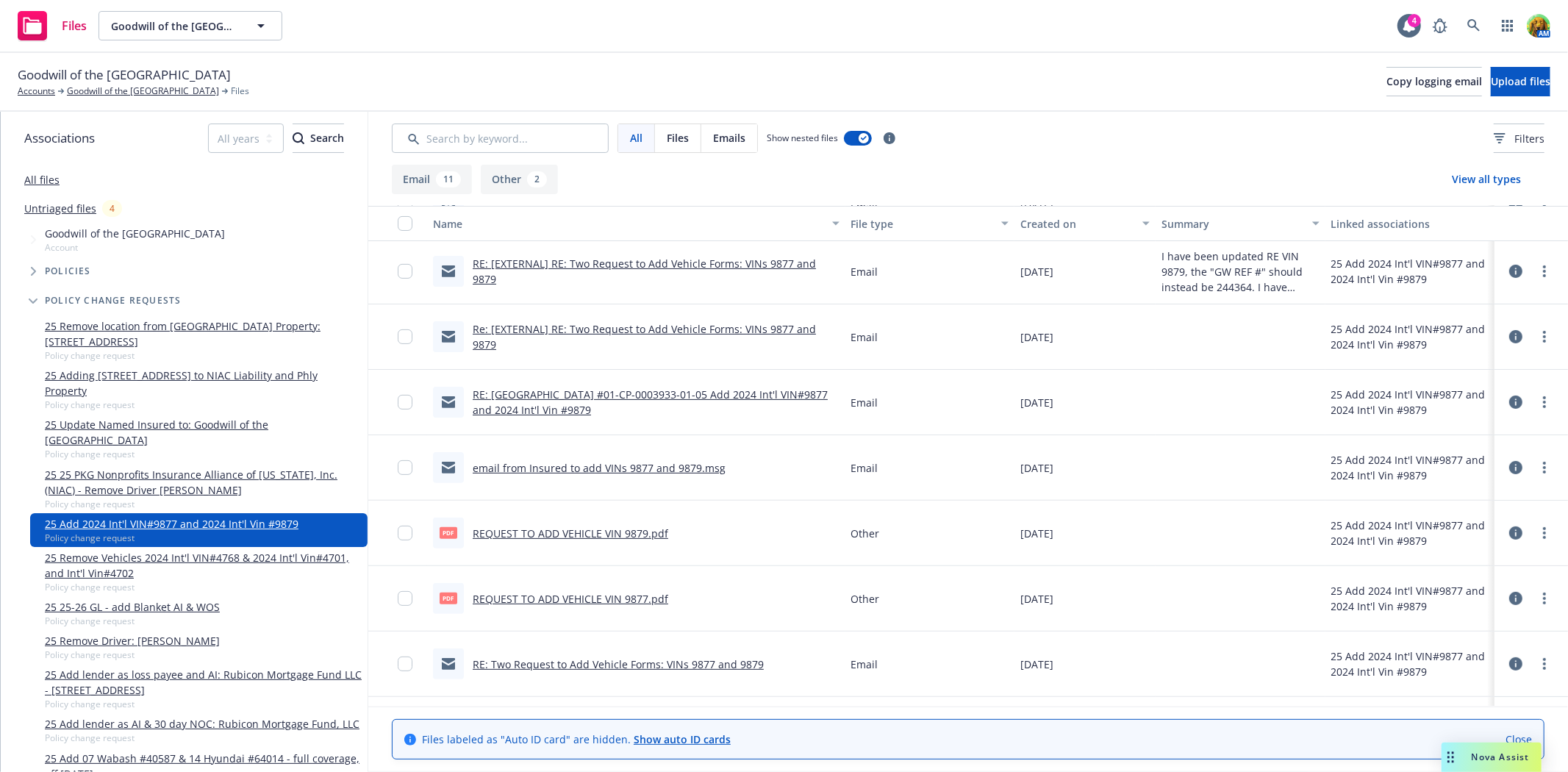
click at [601, 535] on link "REQUEST TO ADD VEHICLE VIN 9879.pdf" at bounding box center [570, 534] width 195 height 14
click at [599, 599] on link "REQUEST TO ADD VEHICLE VIN 9877.pdf" at bounding box center [570, 599] width 195 height 14
